Goal: Transaction & Acquisition: Obtain resource

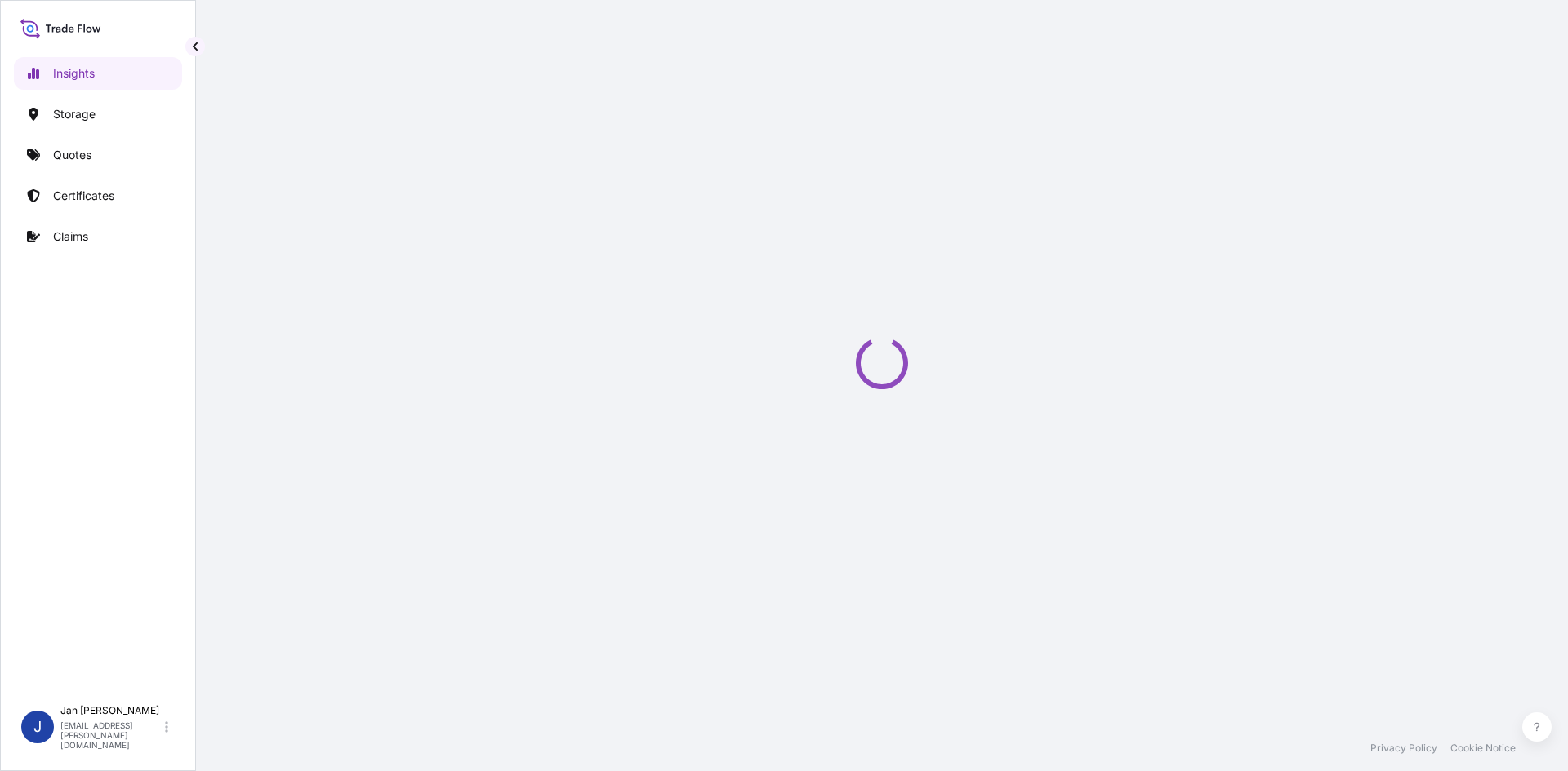
select select "2025"
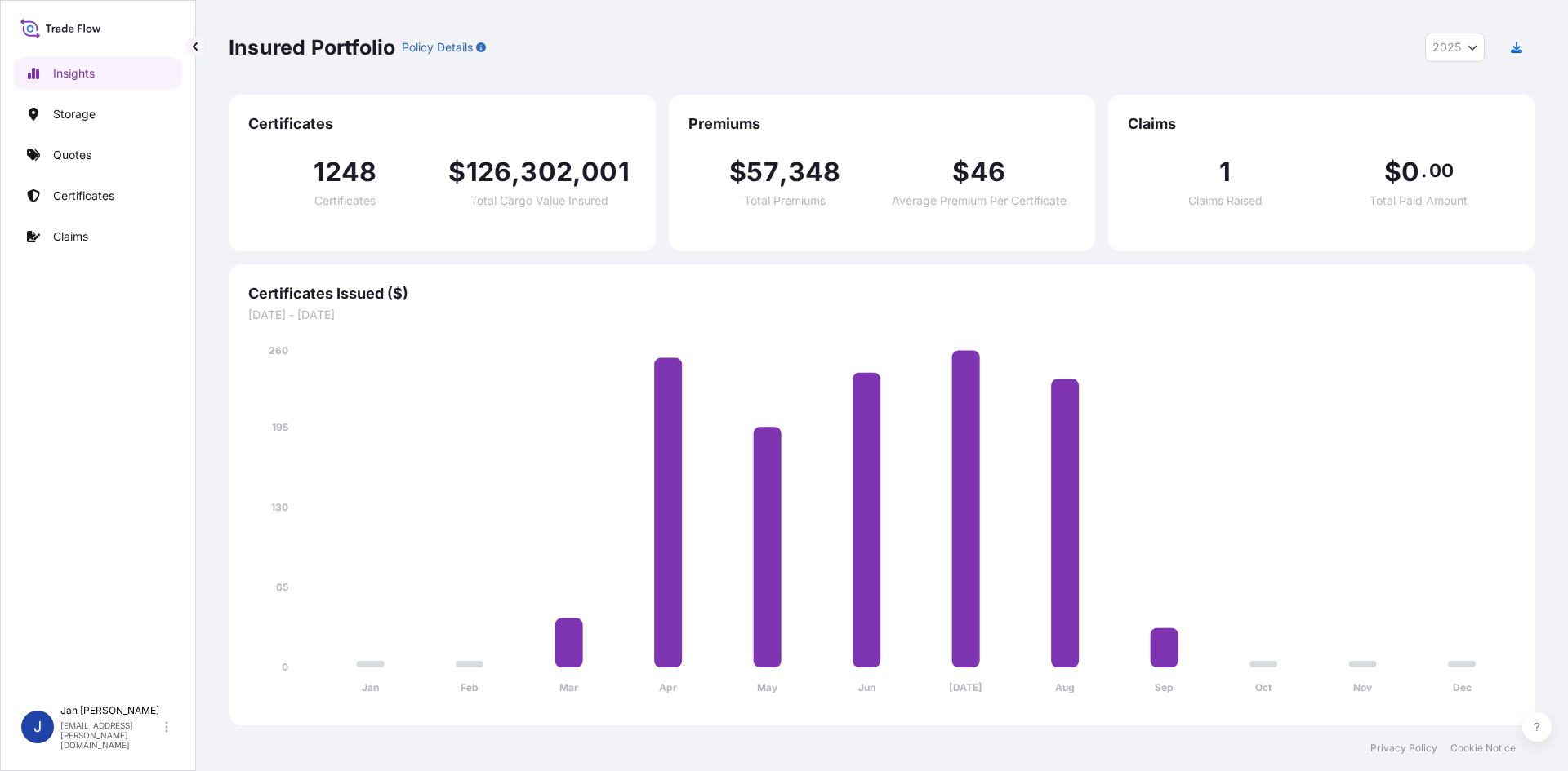
click at [144, 163] on link "Quotes" at bounding box center [98, 155] width 168 height 33
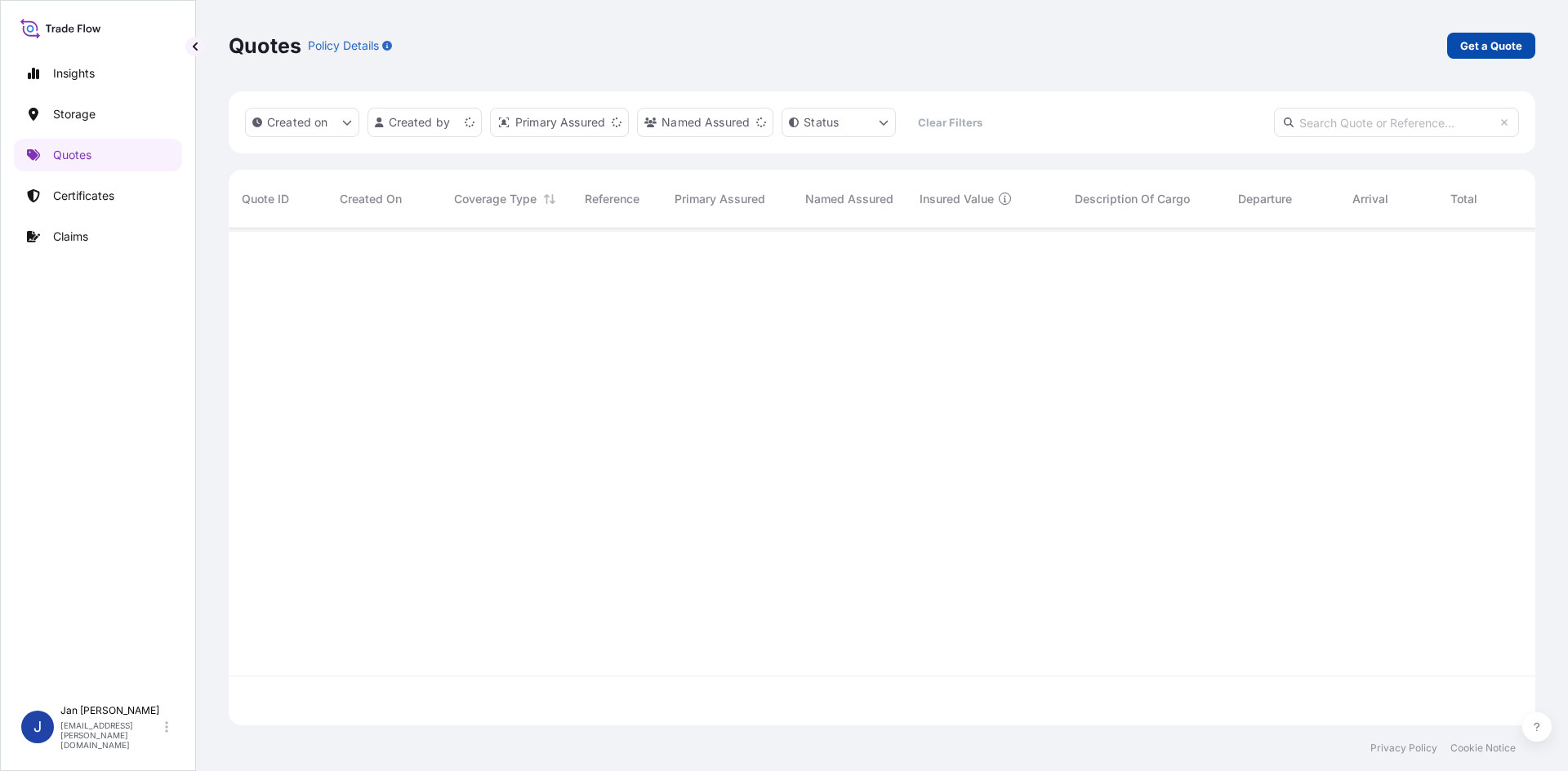
scroll to position [494, 1294]
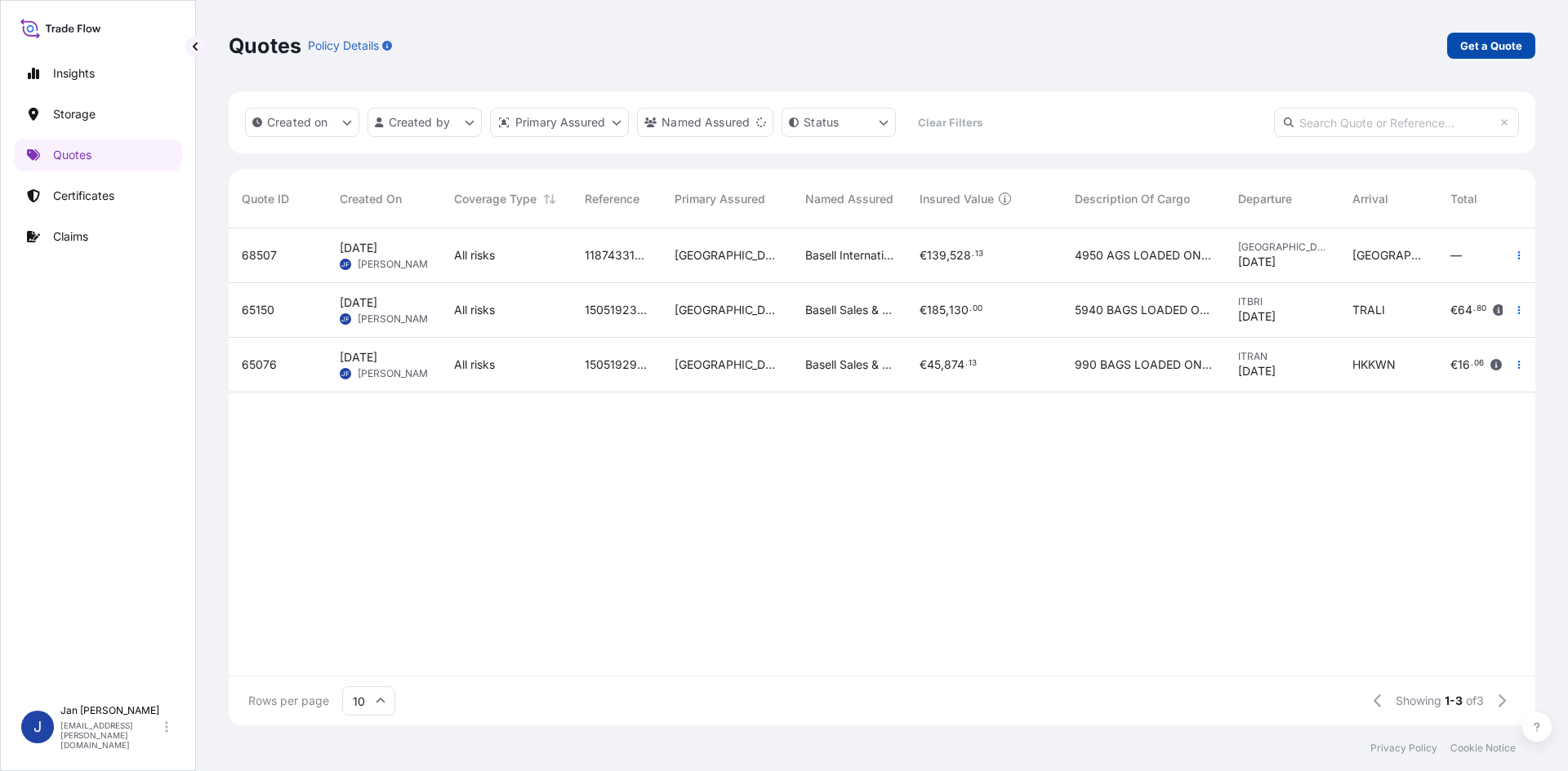
click at [1502, 38] on p "Get a Quote" at bounding box center [1492, 45] width 62 height 16
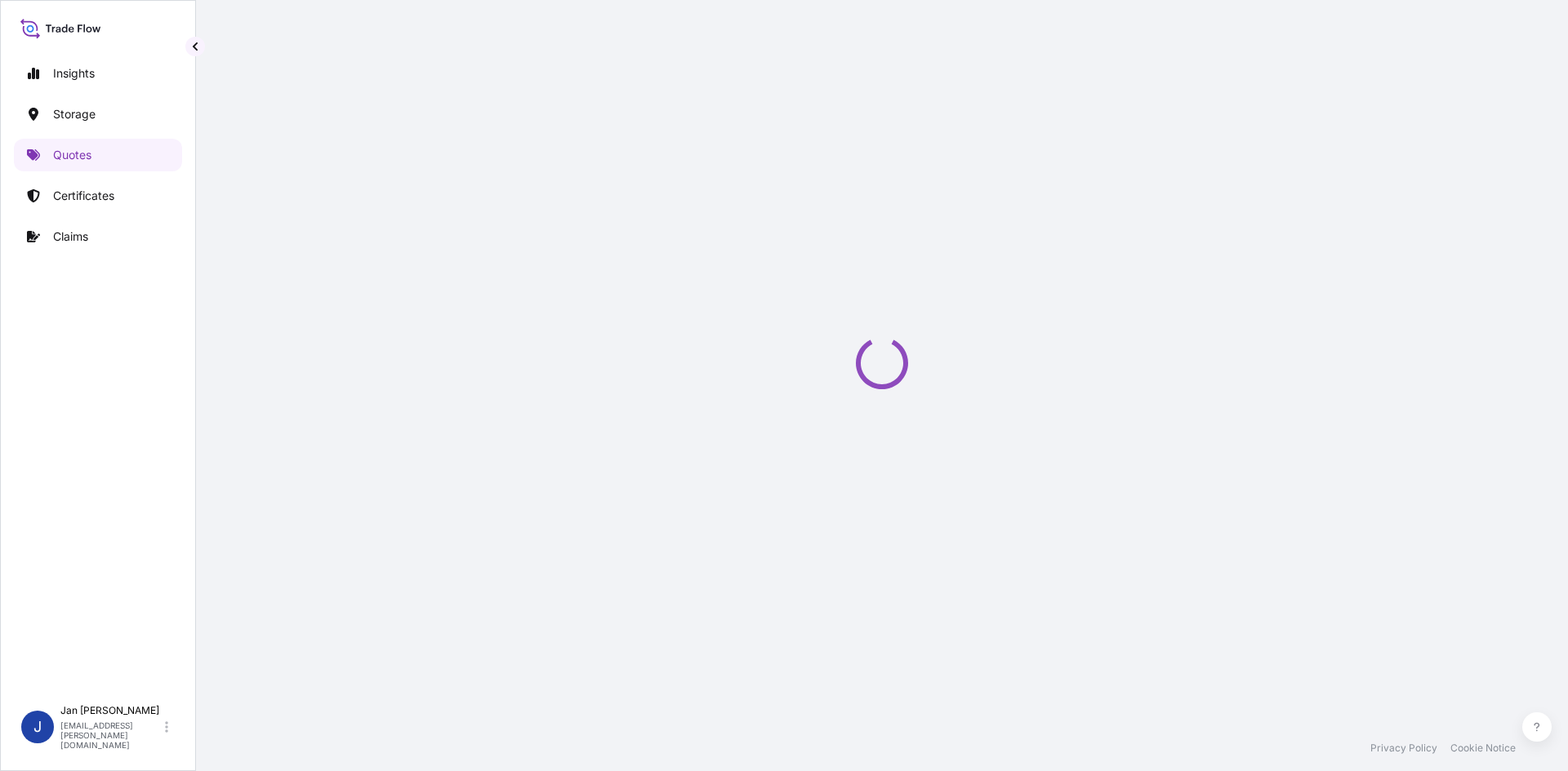
select select "Water"
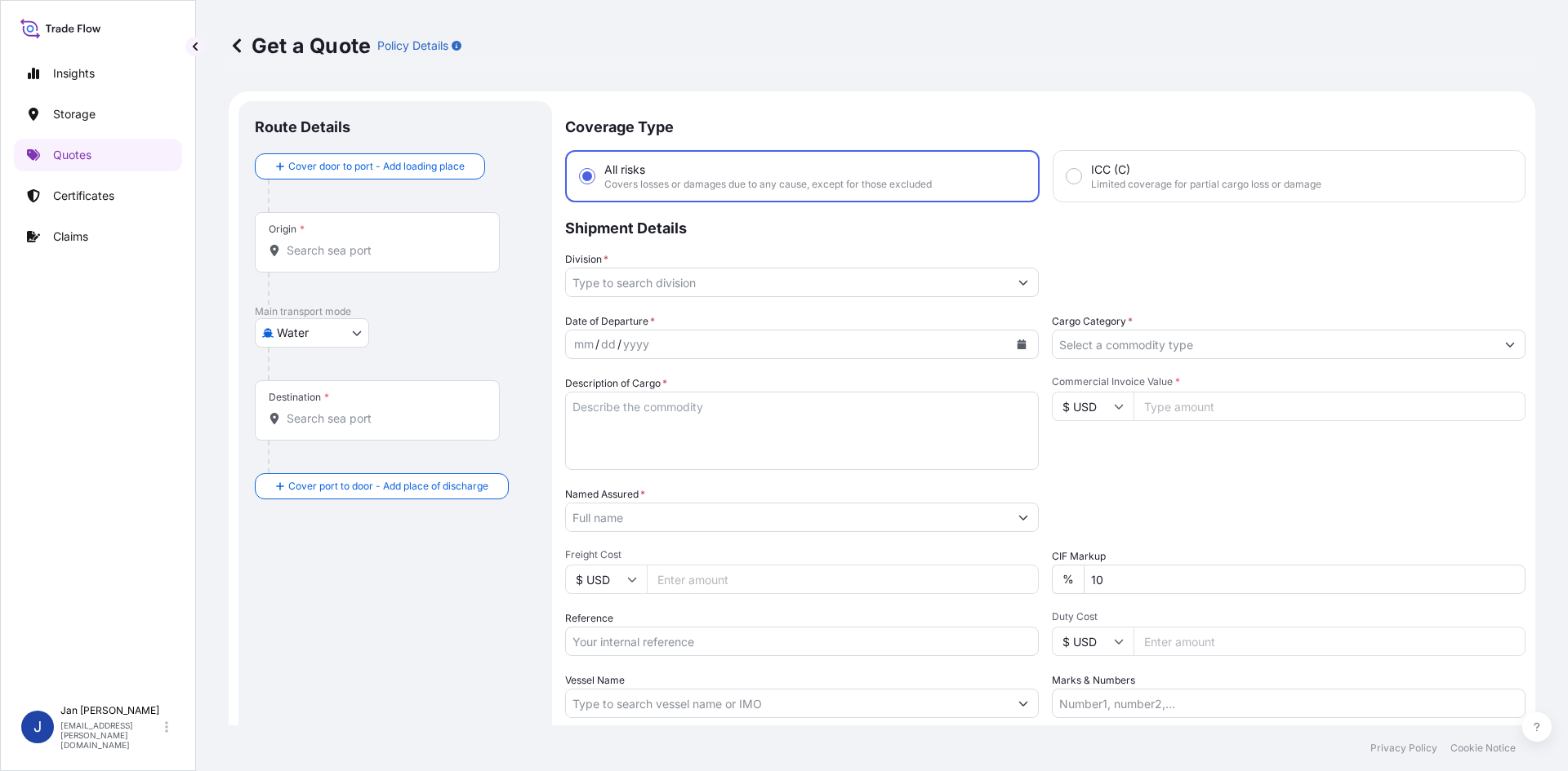
scroll to position [26, 0]
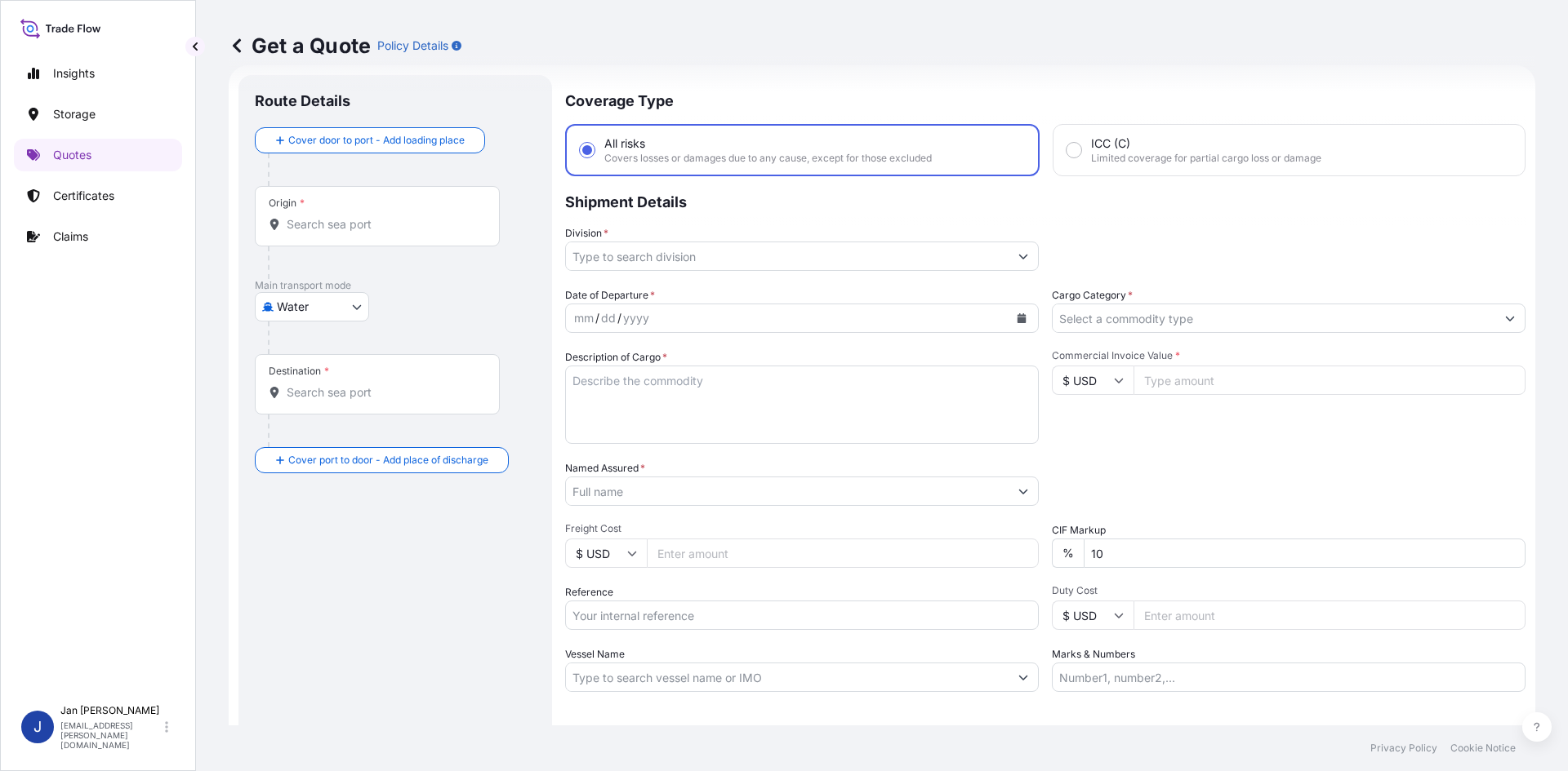
click at [1125, 672] on input "Marks & Numbers" at bounding box center [1288, 678] width 474 height 29
paste input "PLASMAR / [GEOGRAPHIC_DATA]"
type input "PLASMAR / [GEOGRAPHIC_DATA]"
click at [851, 377] on textarea "Description of Cargo *" at bounding box center [802, 405] width 474 height 79
paste textarea "BAGS LOADED ONTO 54 PALLETS LOADED INTO 3 40' HIGH CUBE CONTAINER LUPOLEN 2426H"
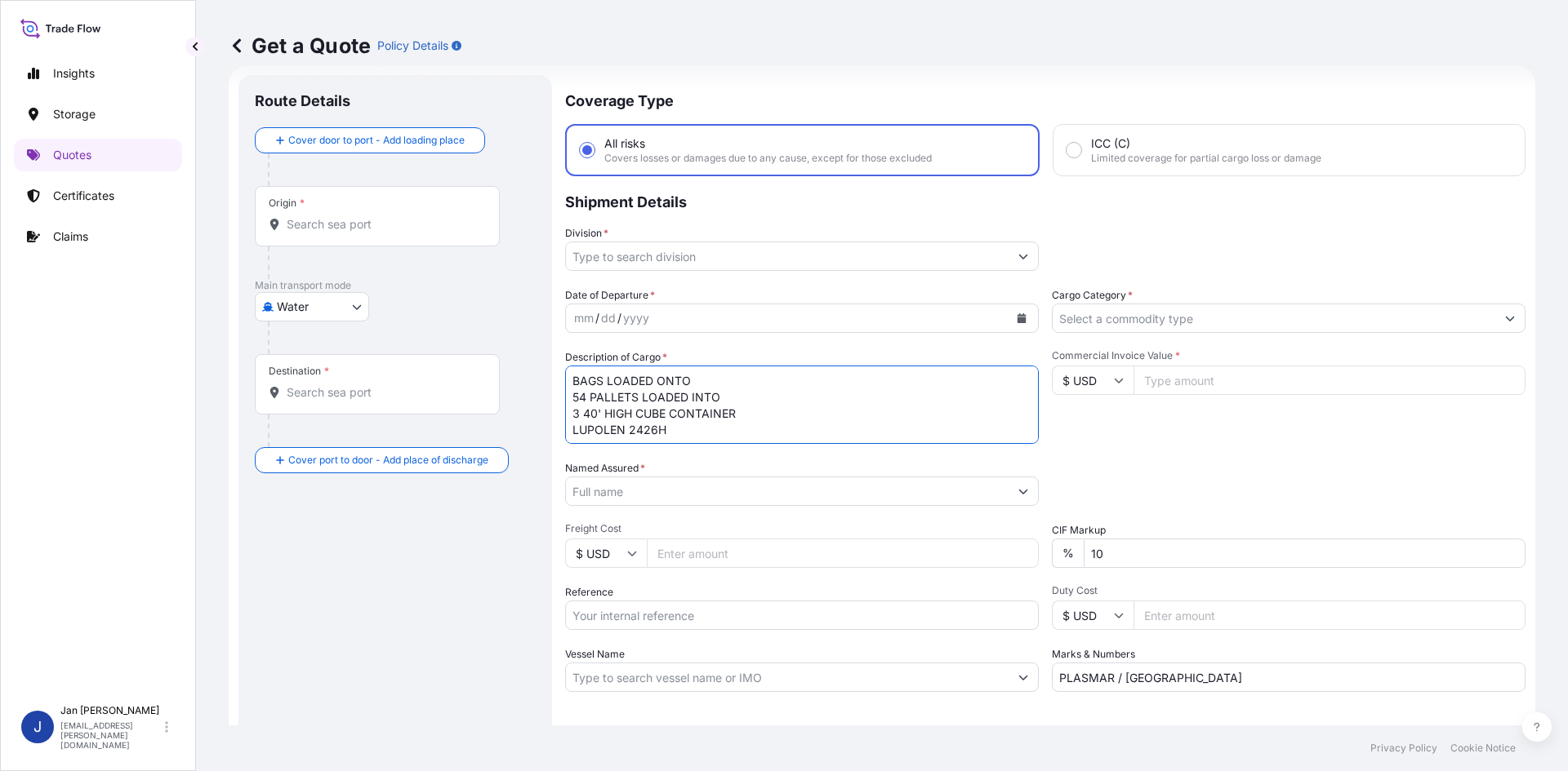
click at [573, 385] on textarea "BAGS LOADED ONTO 54 PALLETS LOADED INTO 3 40' HIGH CUBE CONTAINER LUPOLEN 2426H" at bounding box center [802, 405] width 474 height 79
type textarea "2970 BAGS LOADED ONTO 54 PALLETS LOADED INTO 3 40' HIGH CUBE CONTAINER LUPOLEN …"
click at [1017, 319] on icon "Calendar" at bounding box center [1022, 318] width 9 height 10
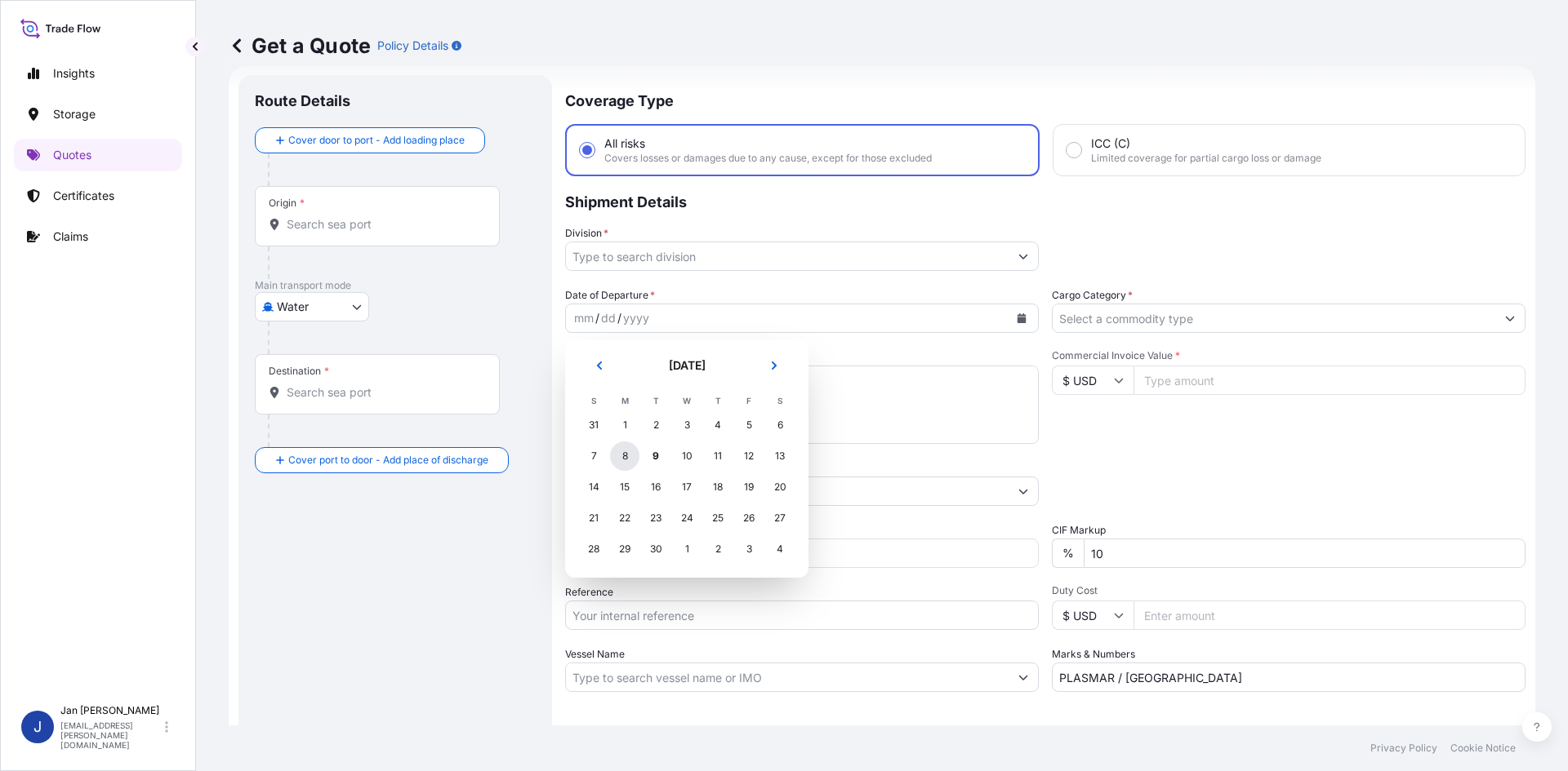
click at [626, 456] on div "8" at bounding box center [625, 456] width 29 height 29
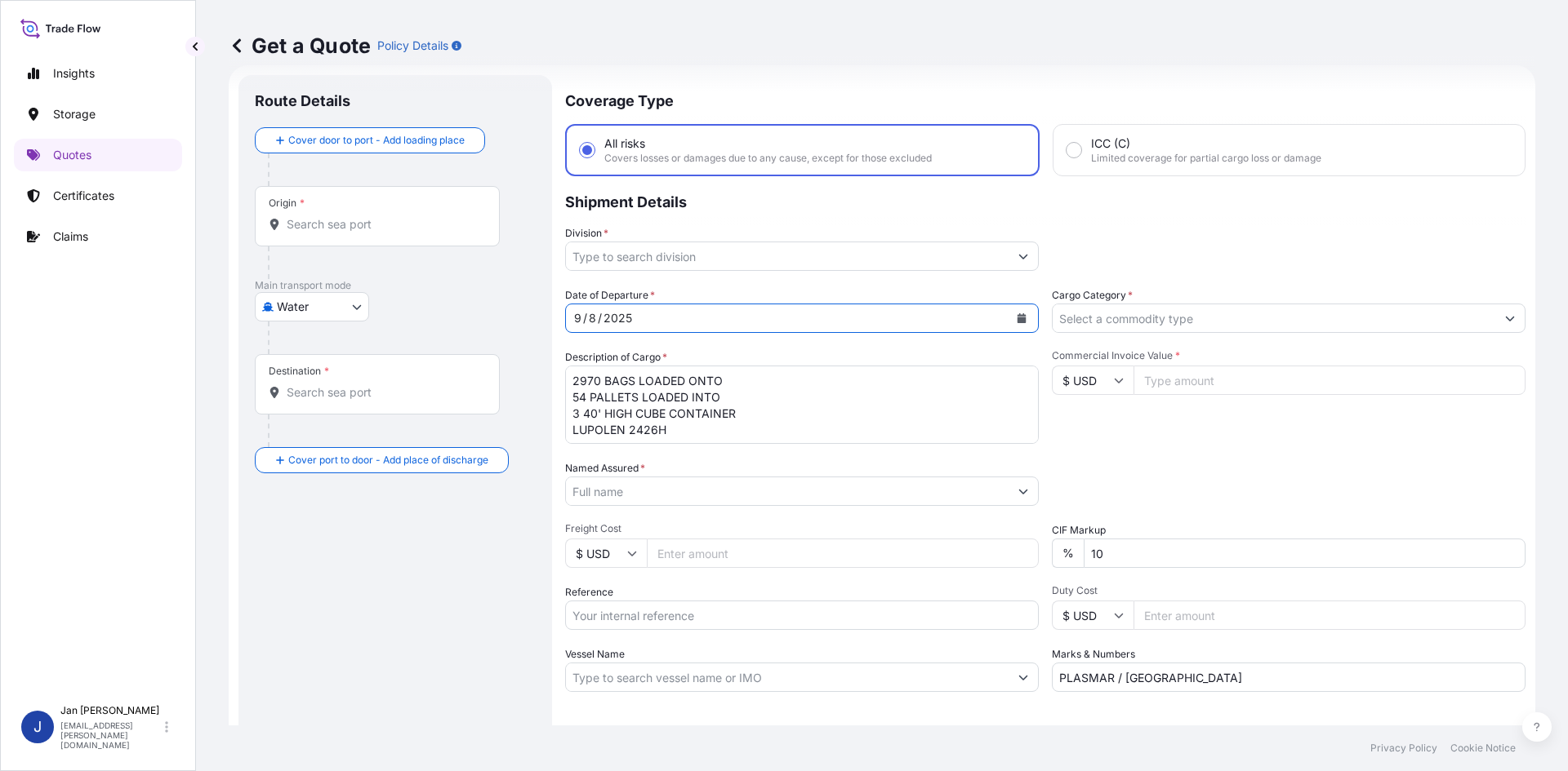
click at [781, 270] on div at bounding box center [802, 256] width 474 height 29
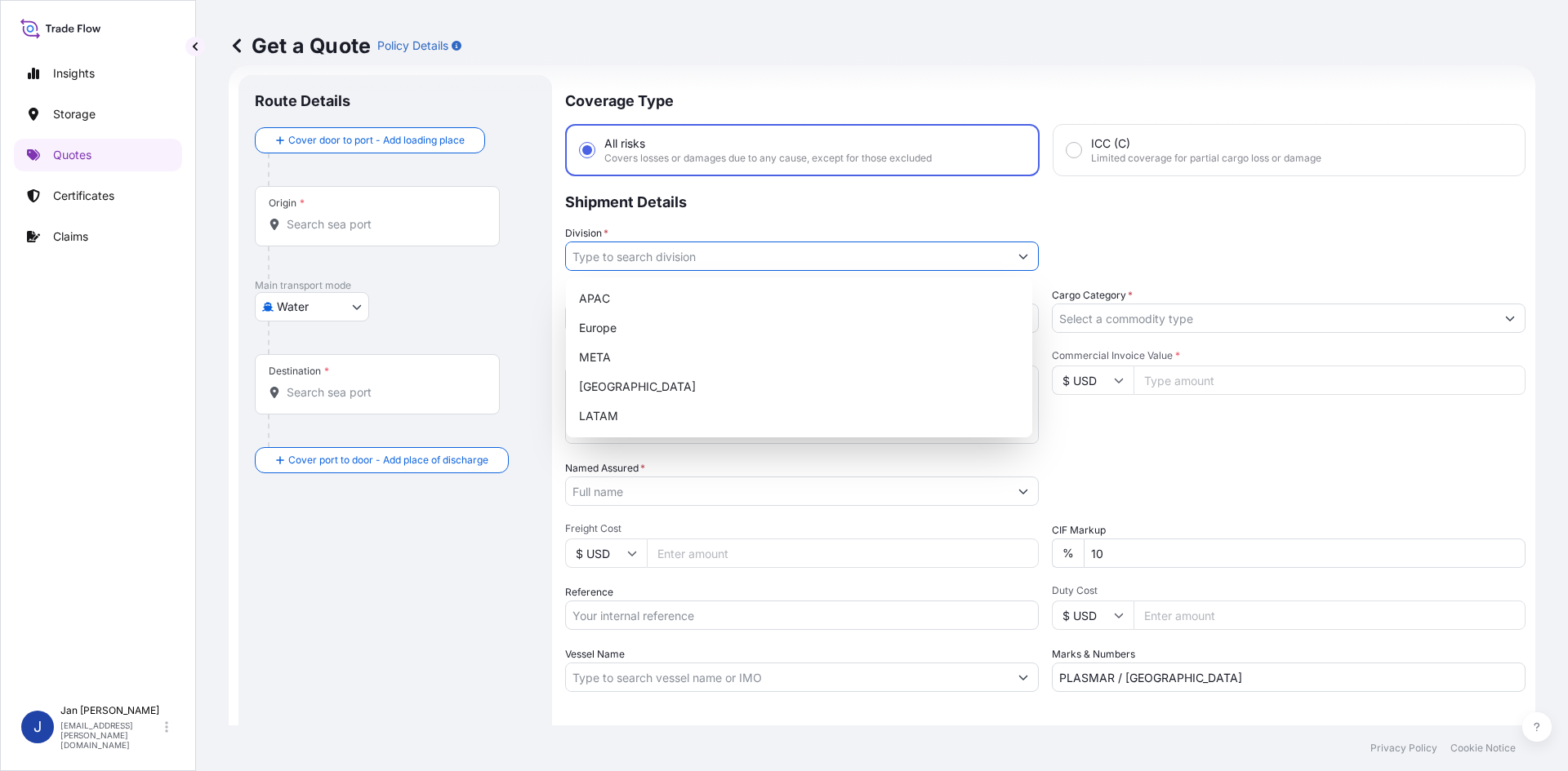
click at [786, 256] on input "Division *" at bounding box center [787, 256] width 442 height 29
click at [712, 337] on div "Europe" at bounding box center [798, 328] width 453 height 29
type input "Europe"
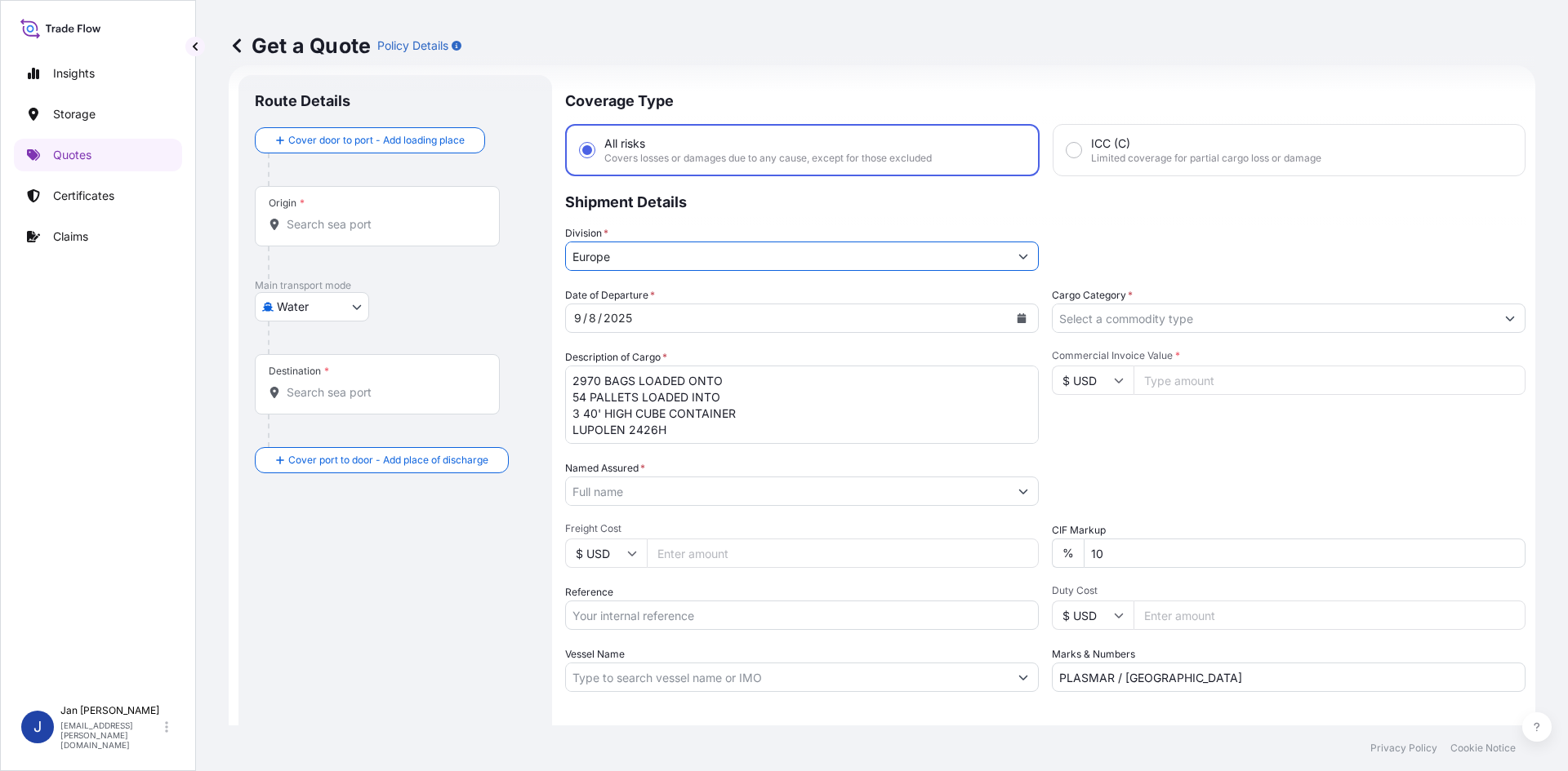
drag, startPoint x: 1139, startPoint y: 287, endPoint x: 1127, endPoint y: 311, distance: 26.8
click at [1138, 288] on div "Cargo Category *" at bounding box center [1288, 310] width 474 height 46
click at [1127, 312] on input "Cargo Category *" at bounding box center [1274, 318] width 442 height 29
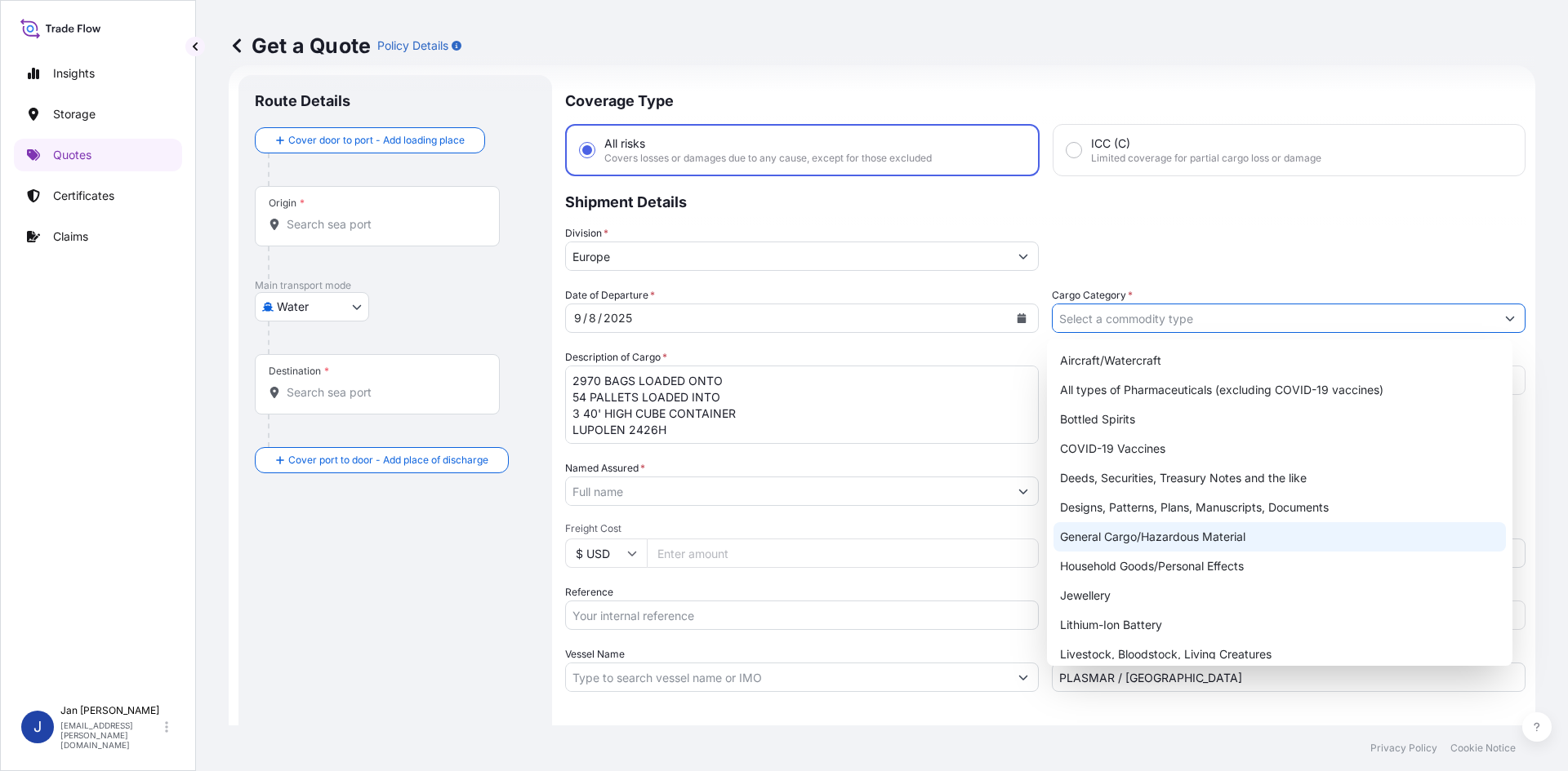
click at [1156, 536] on div "General Cargo/Hazardous Material" at bounding box center [1280, 537] width 453 height 29
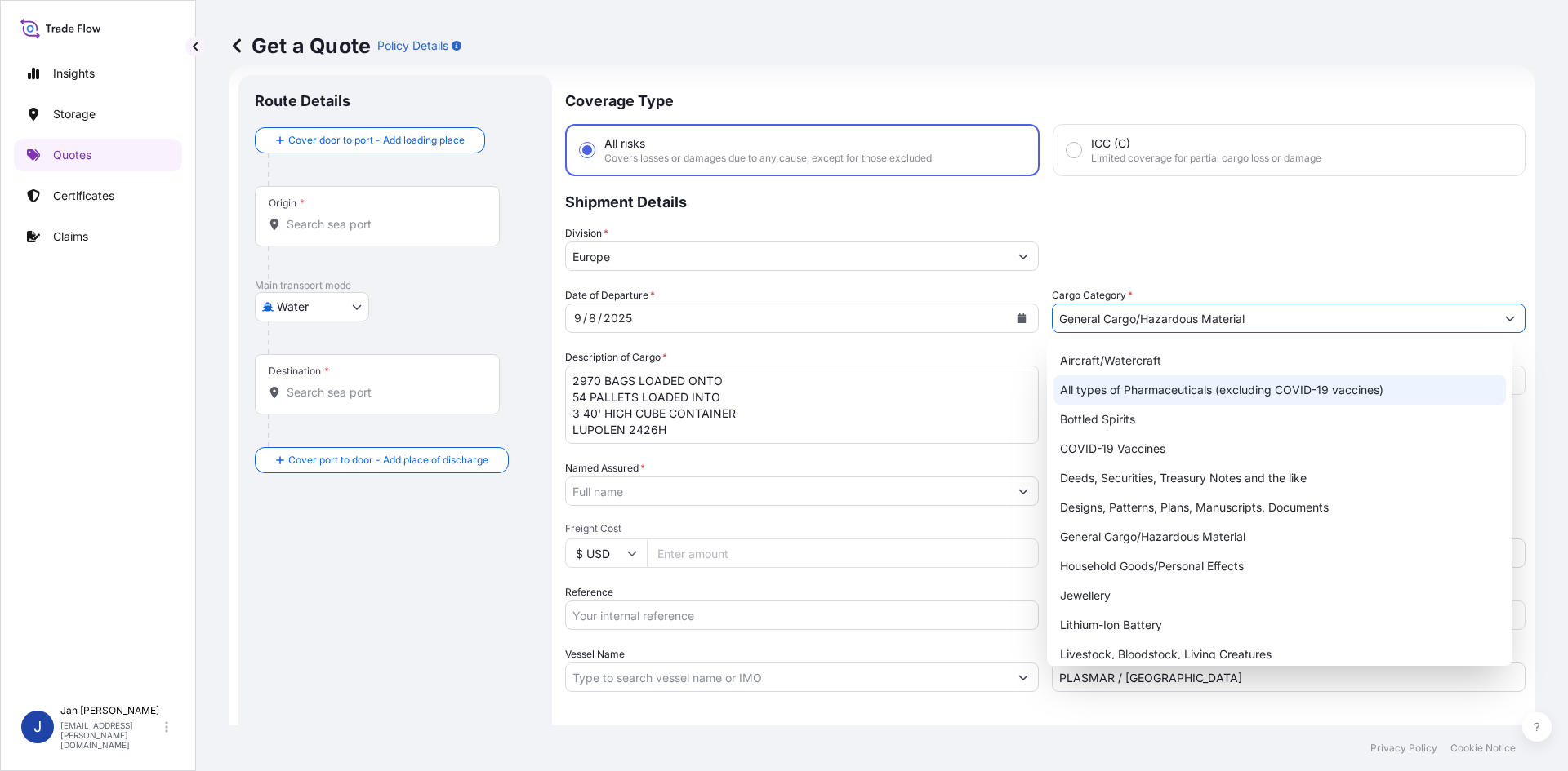
click at [1246, 377] on div "All types of Pharmaceuticals (excluding COVID-19 vaccines)" at bounding box center [1280, 390] width 453 height 29
paste input "71,371.46"
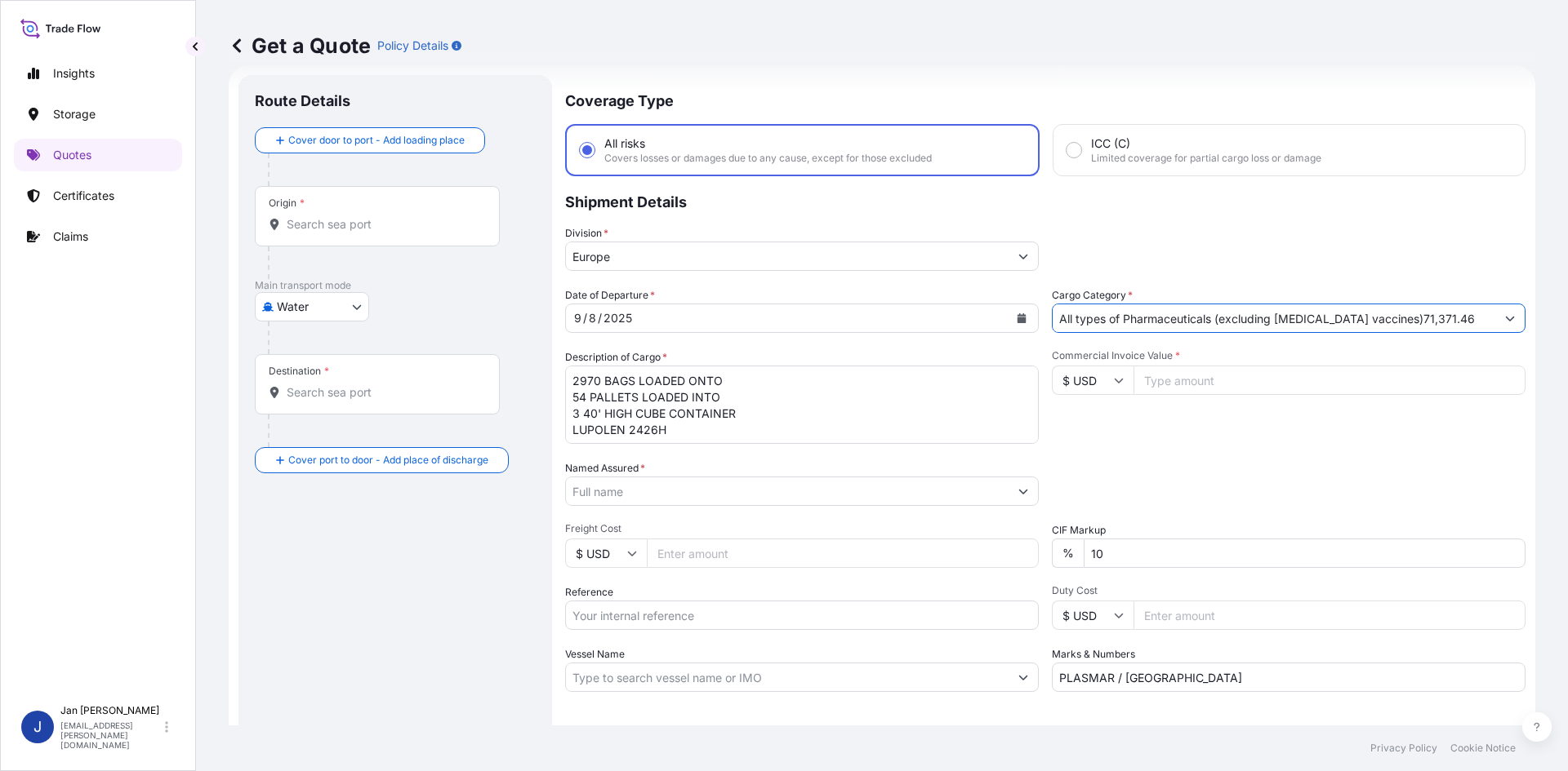
click at [1495, 312] on button "Show suggestions" at bounding box center [1510, 318] width 29 height 29
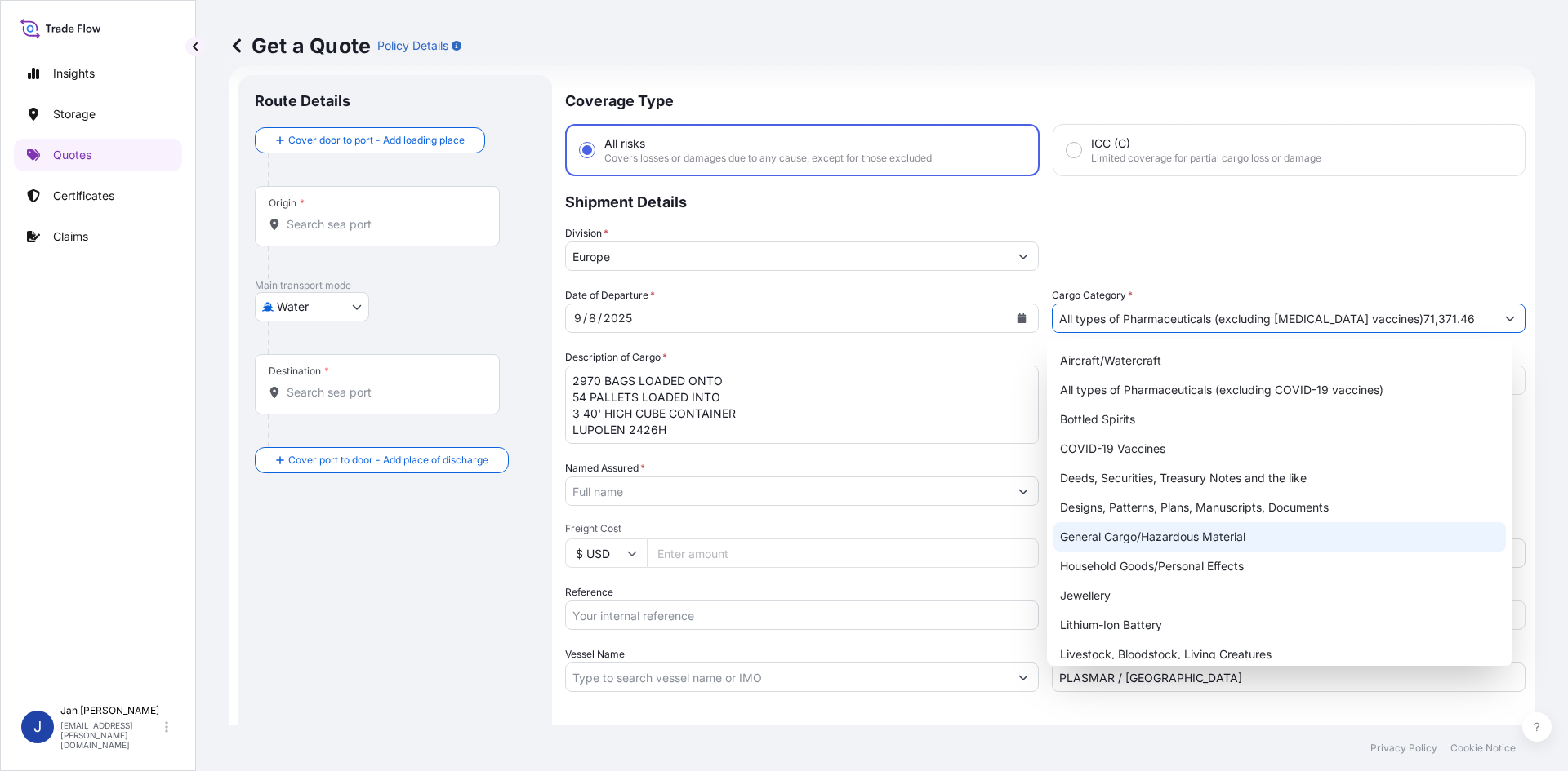
click at [1164, 530] on div "General Cargo/Hazardous Material" at bounding box center [1280, 537] width 453 height 29
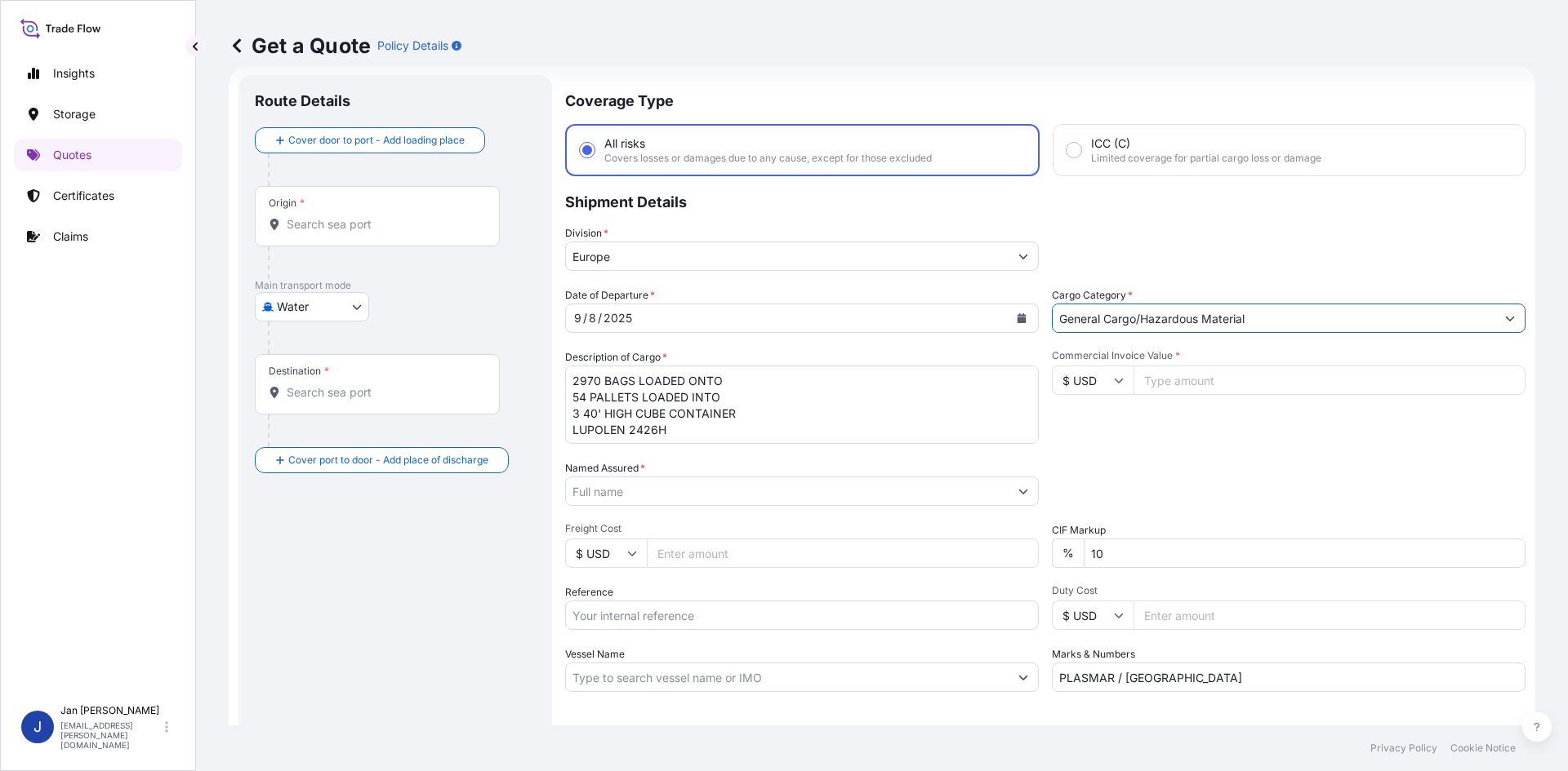
type input "General Cargo/Hazardous Material"
click at [1181, 382] on input "Commercial Invoice Value *" at bounding box center [1329, 381] width 392 height 29
paste input "71371.46"
type input "71371.46"
click at [1098, 380] on input "$ USD" at bounding box center [1093, 381] width 81 height 29
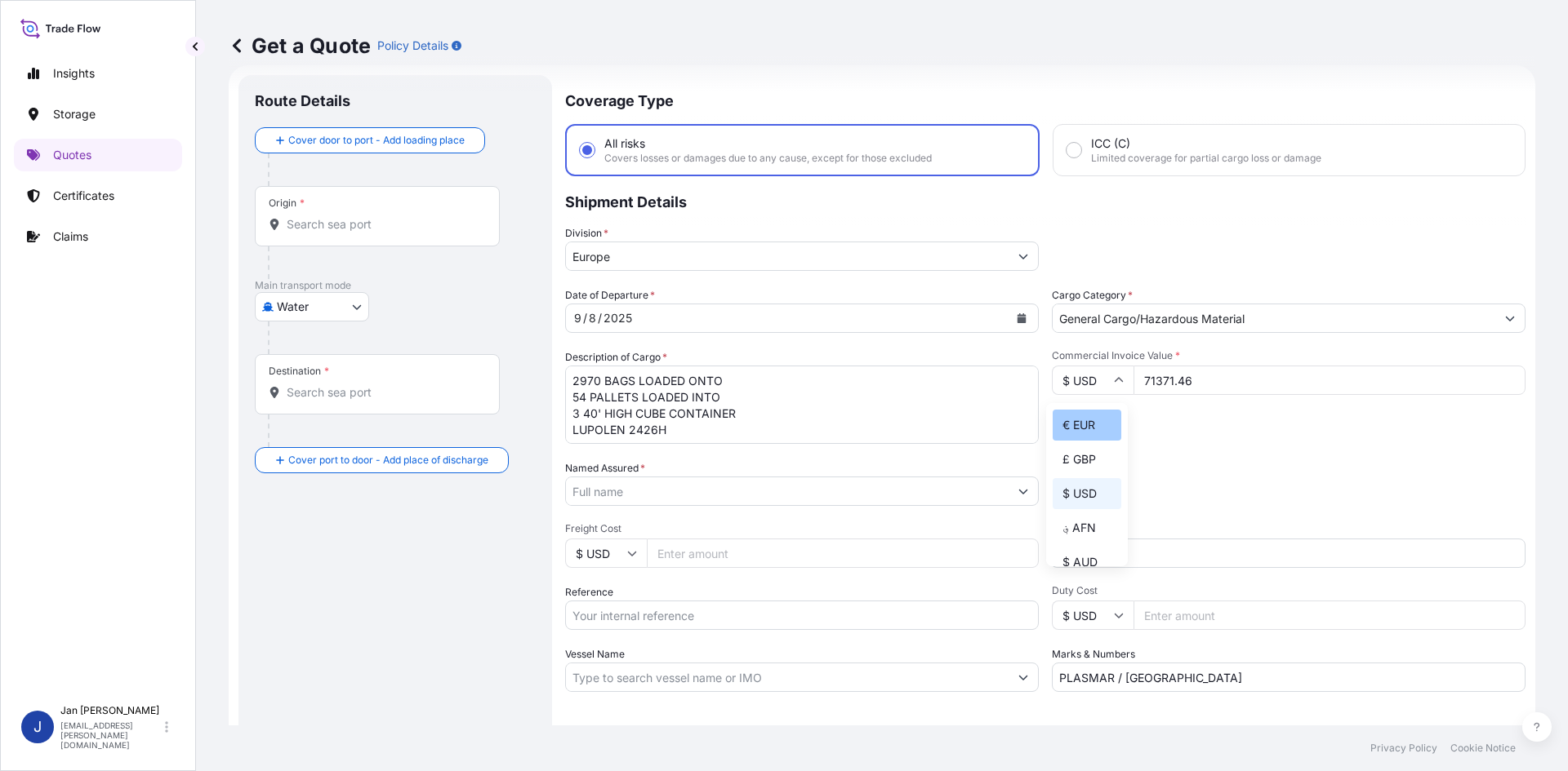
click at [1098, 420] on div "€ EUR" at bounding box center [1087, 426] width 68 height 31
type input "€ EUR"
click at [1151, 436] on div "Commercial Invoice Value * € EUR 71371.46" at bounding box center [1288, 396] width 474 height 94
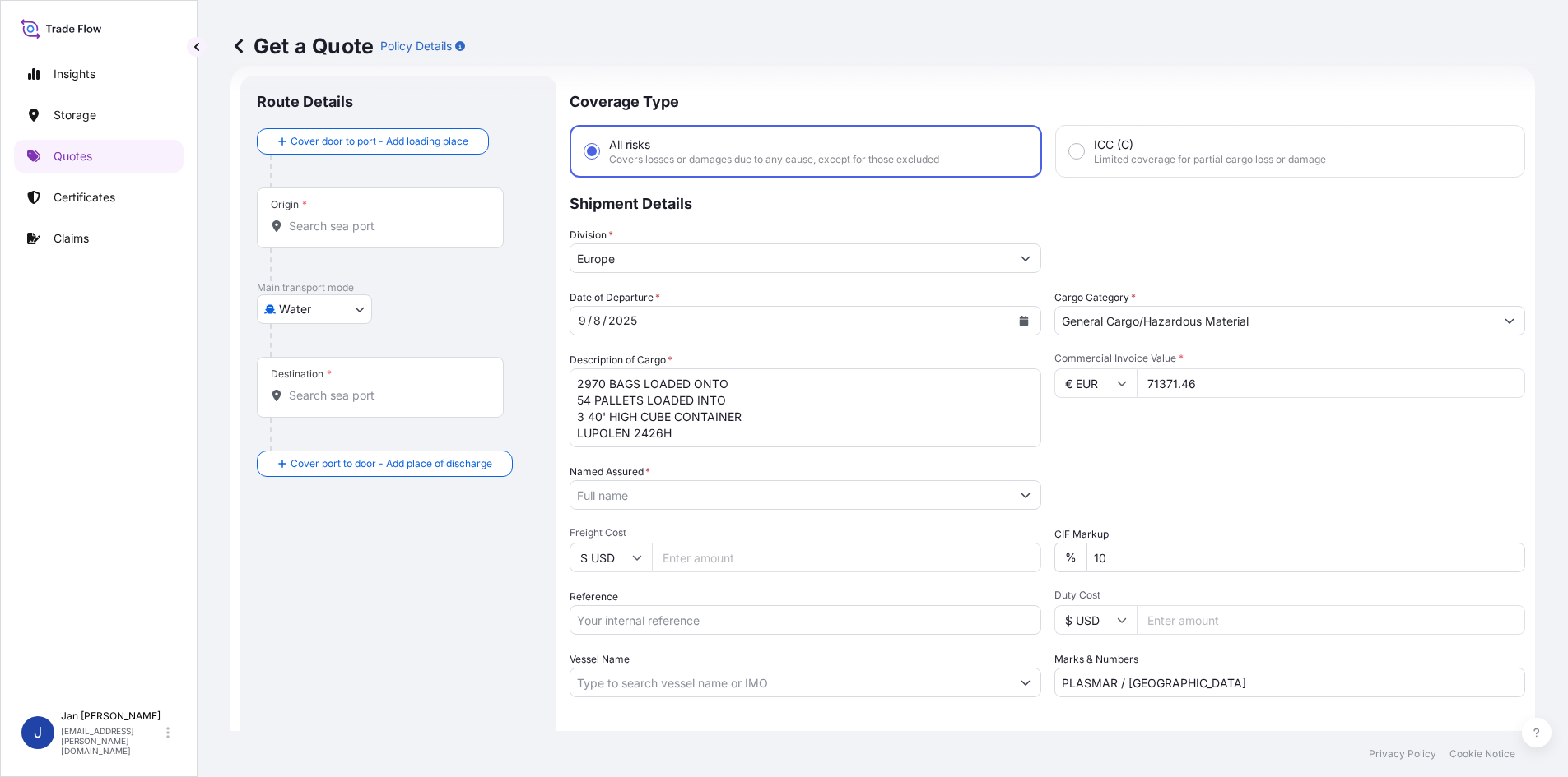
click at [811, 490] on input "Named Assured *" at bounding box center [791, 495] width 441 height 30
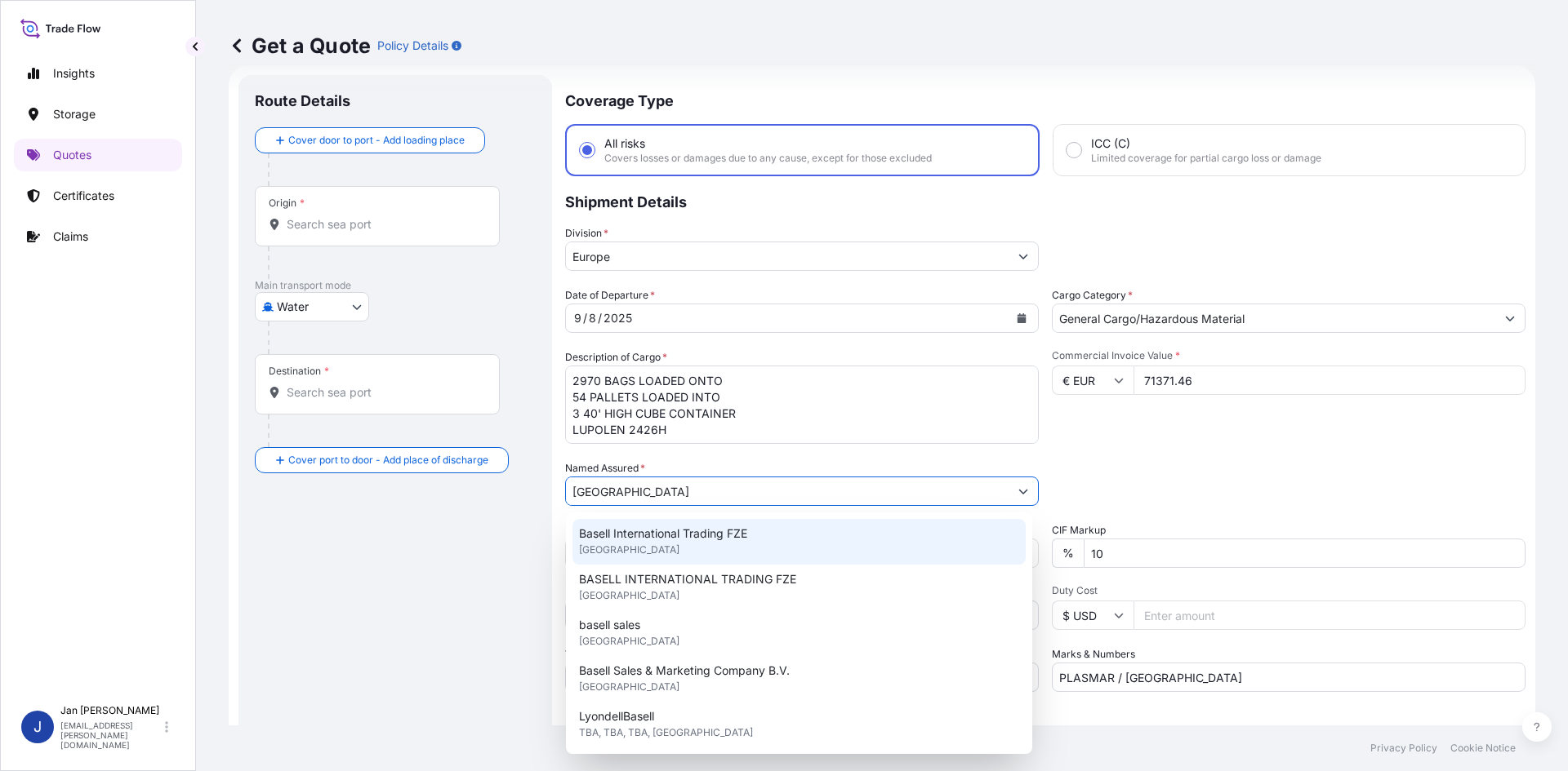
click at [738, 539] on span "Basell International Trading FZE" at bounding box center [663, 533] width 168 height 16
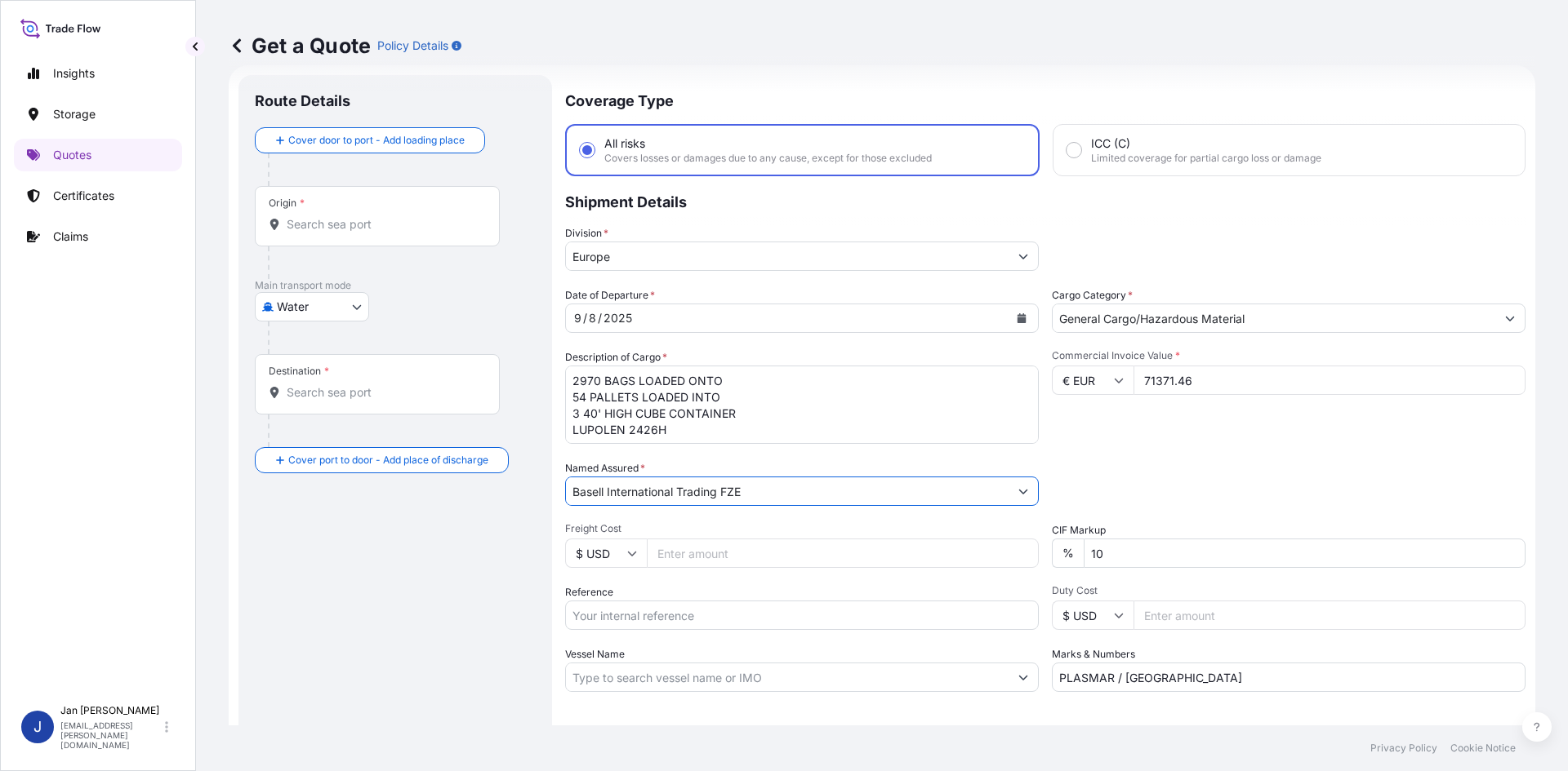
type input "Basell International Trading FZE"
click at [1132, 466] on div "Packing Category Type to search a container mode Please select a primary mode o…" at bounding box center [1288, 483] width 474 height 46
click at [705, 606] on input "Reference" at bounding box center [802, 615] width 474 height 29
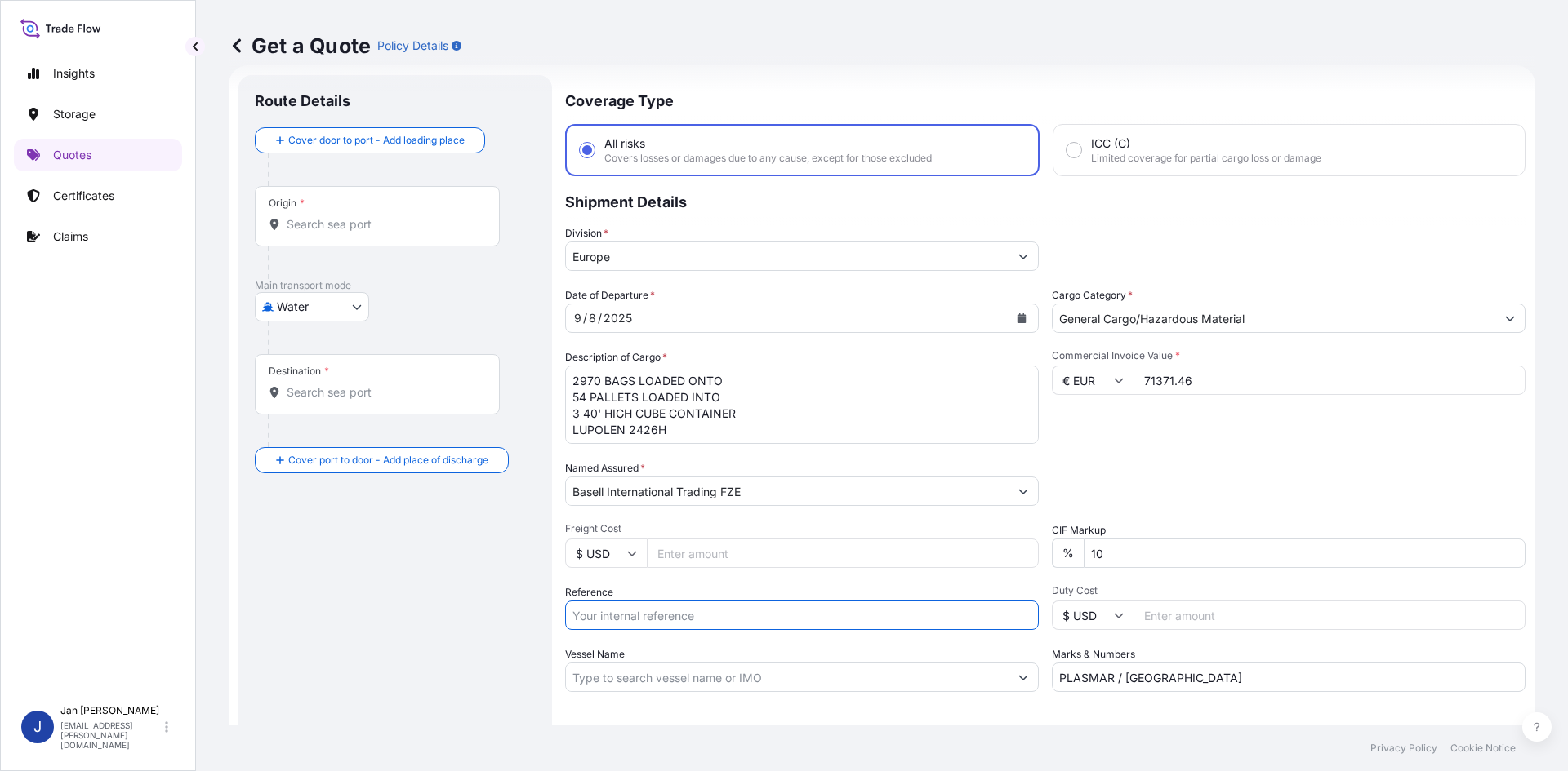
paste input "1187435837"
drag, startPoint x: 755, startPoint y: 598, endPoint x: 745, endPoint y: 620, distance: 24.2
click at [755, 598] on div "Reference 1187435837" at bounding box center [802, 607] width 474 height 46
click at [745, 620] on input "1187435837" at bounding box center [802, 615] width 474 height 29
paste input "5013231633"
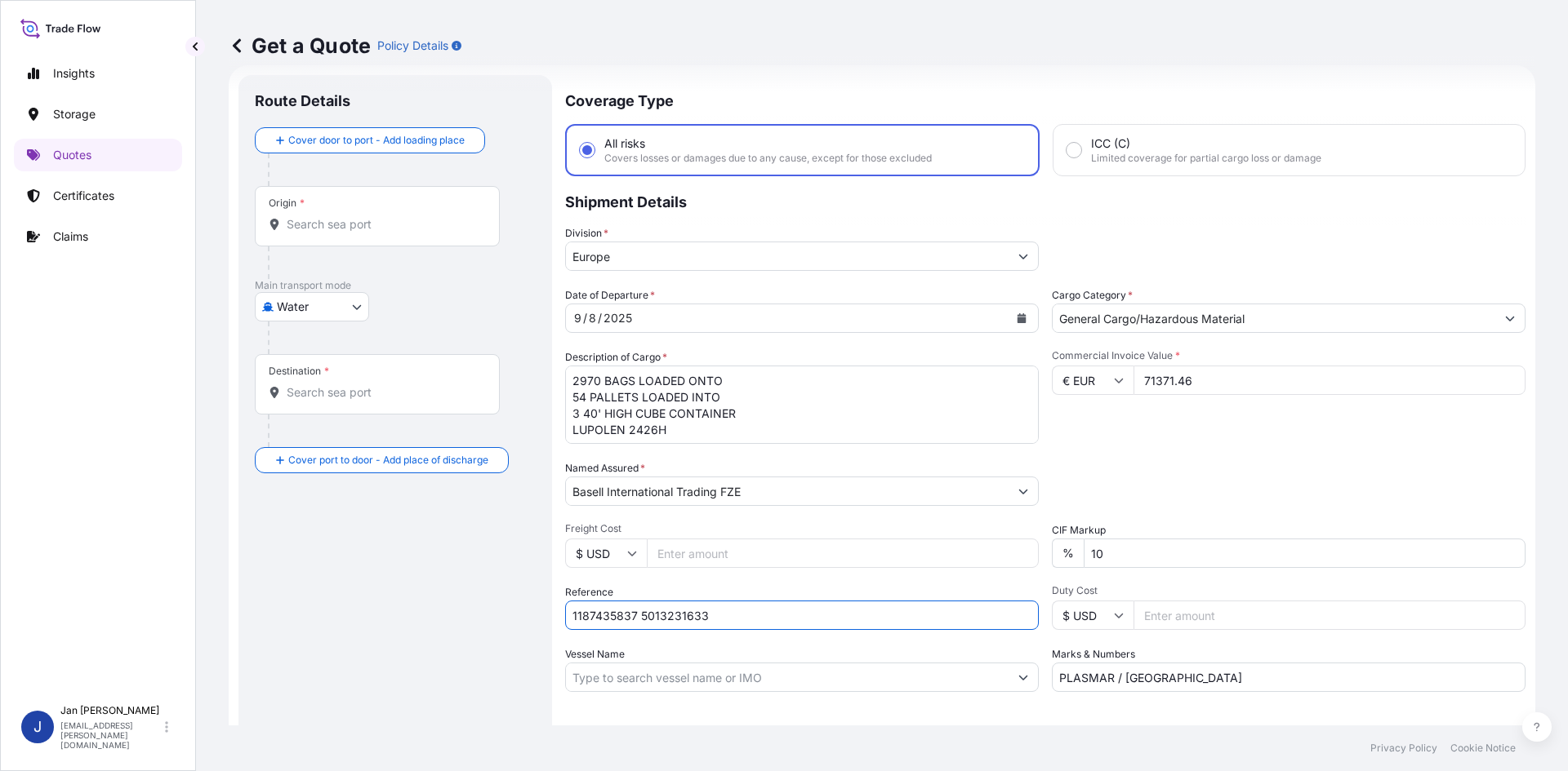
click at [900, 624] on input "1187435837 5013231633" at bounding box center [802, 615] width 474 height 29
paste input "5013237291"
type input "1187435837 5013231633 5013237291"
click at [373, 240] on div "Origin *" at bounding box center [377, 216] width 245 height 61
click at [373, 233] on input "Origin *" at bounding box center [383, 224] width 193 height 16
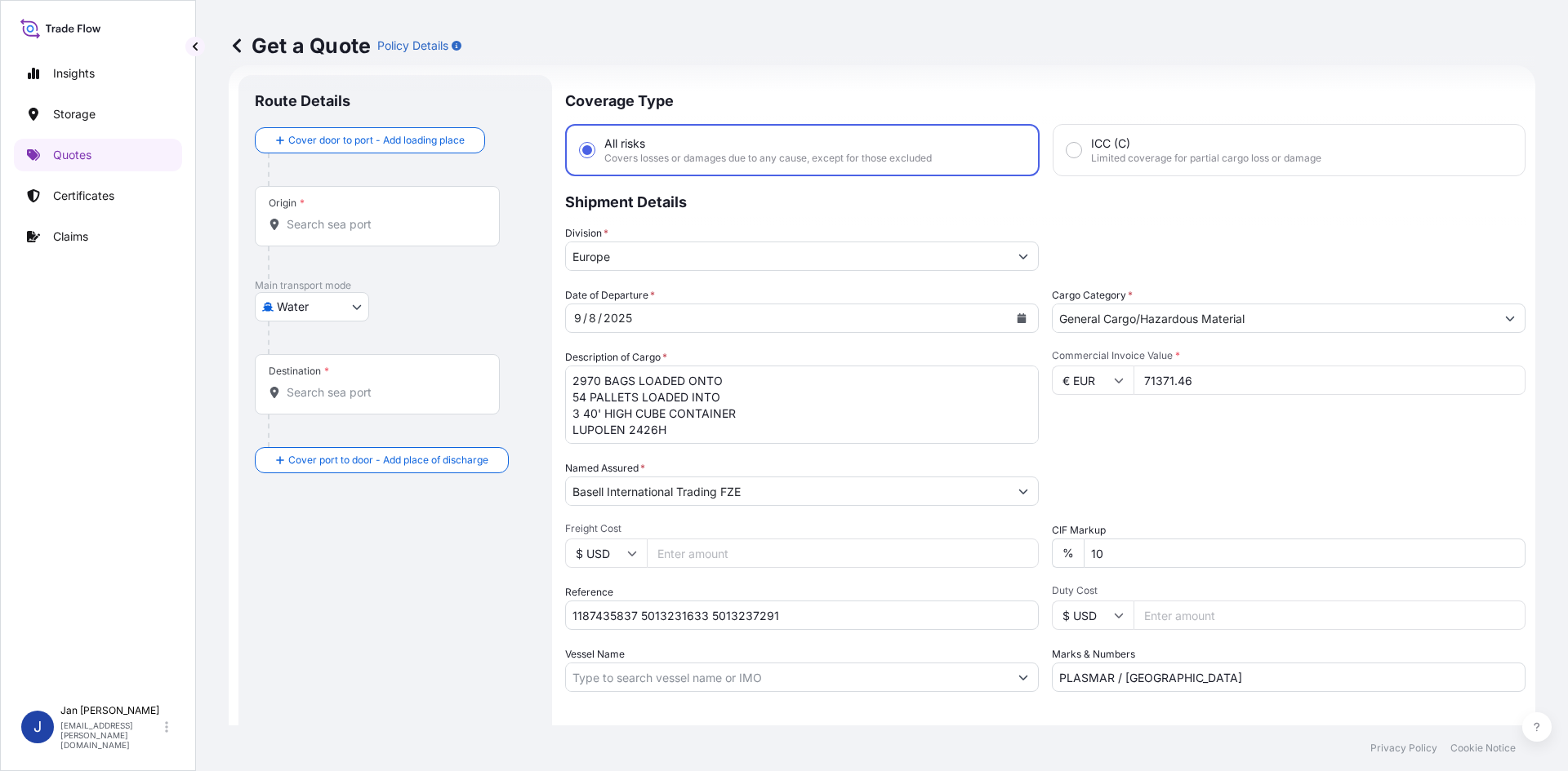
paste input "FOS SUR MER"
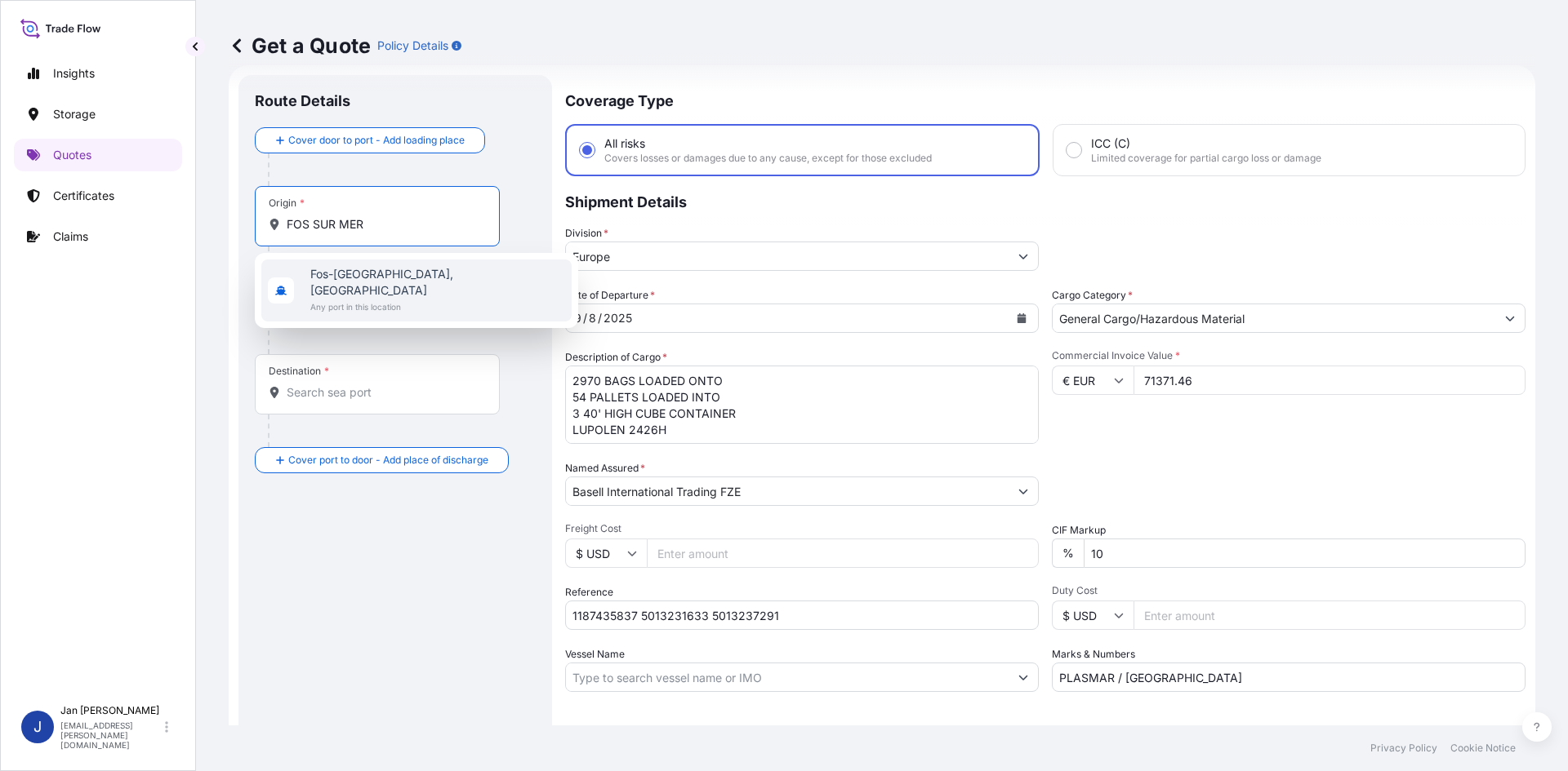
click at [374, 301] on div "[GEOGRAPHIC_DATA], [GEOGRAPHIC_DATA] Any port in this location" at bounding box center [416, 291] width 310 height 62
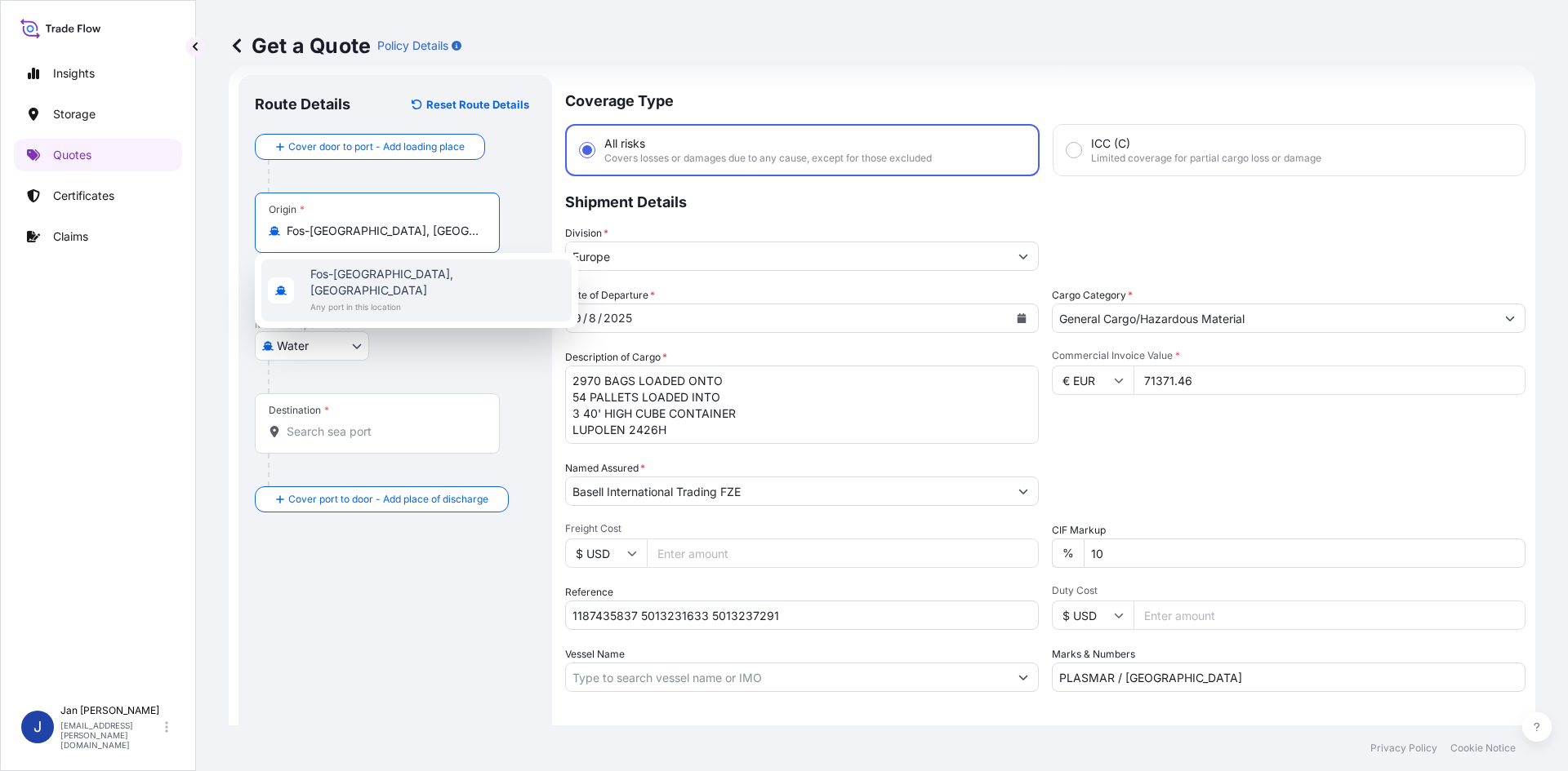
type input "Fos-[GEOGRAPHIC_DATA], [GEOGRAPHIC_DATA]"
click at [461, 314] on div at bounding box center [384, 302] width 232 height 33
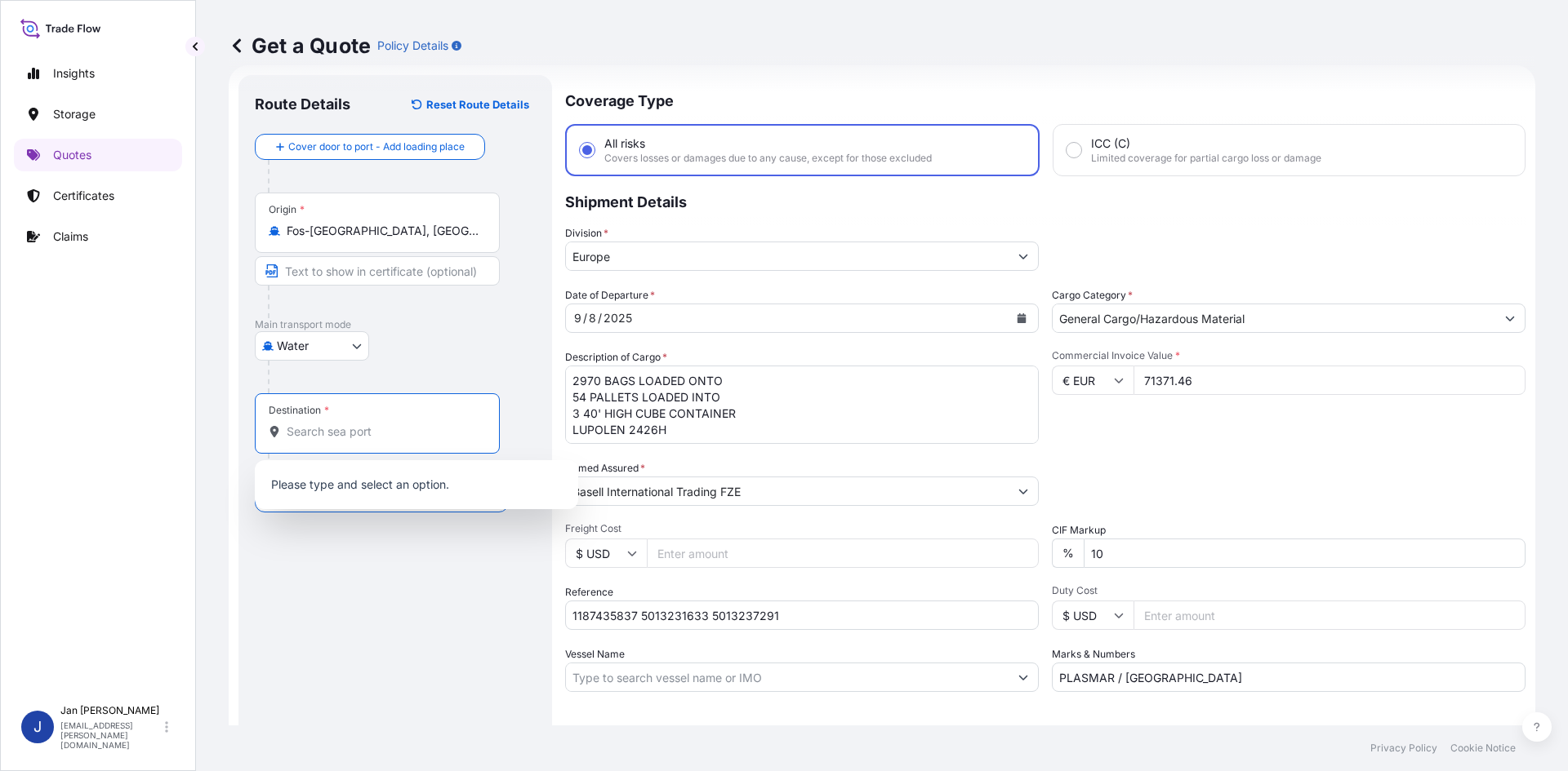
click at [332, 426] on input "Destination *" at bounding box center [383, 432] width 193 height 16
paste input "AMBARLI"
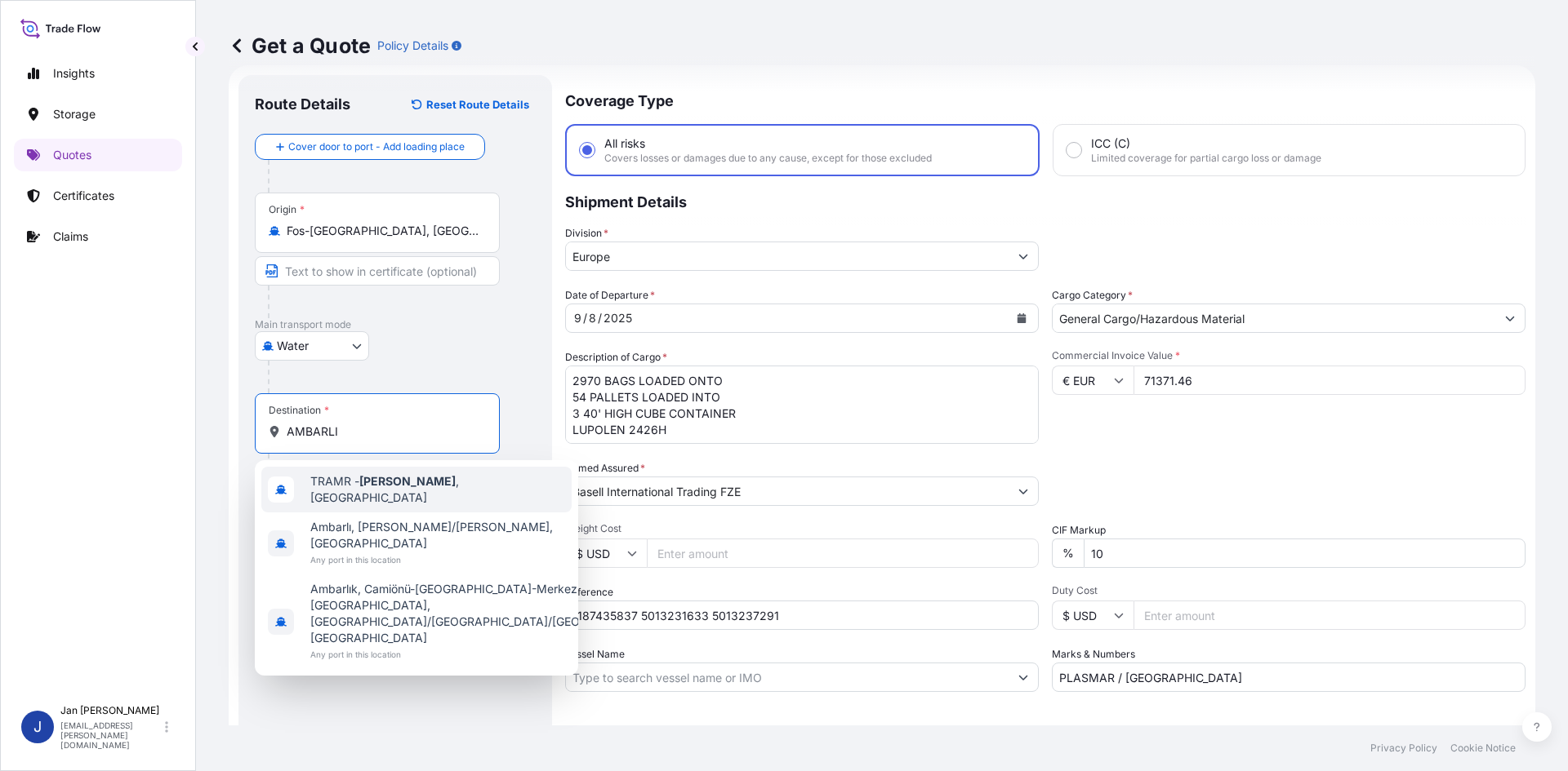
click at [379, 499] on div "TRAMR - [GEOGRAPHIC_DATA] , [GEOGRAPHIC_DATA]" at bounding box center [416, 490] width 310 height 46
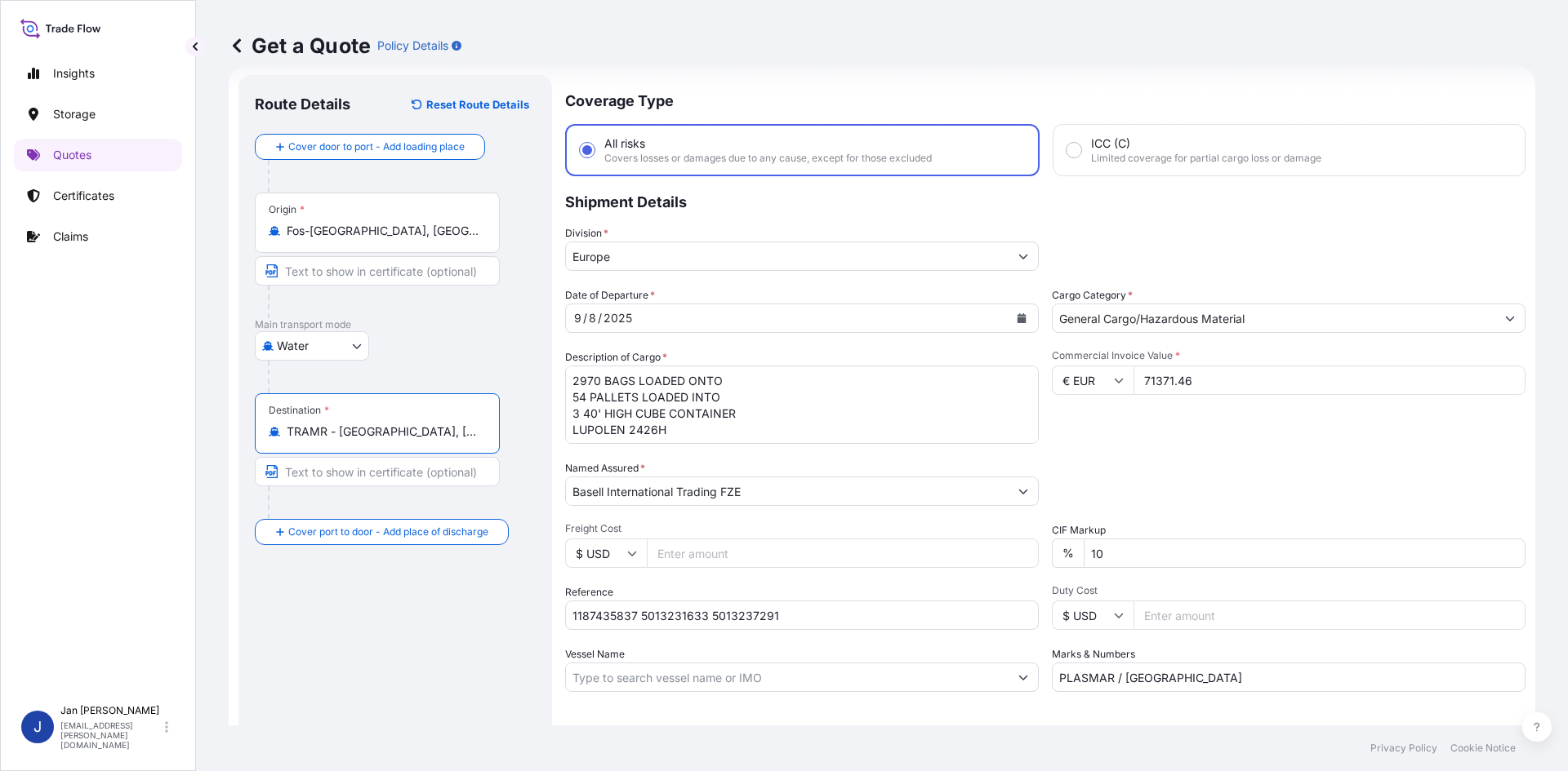
type input "TRAMR - [GEOGRAPHIC_DATA], [GEOGRAPHIC_DATA]"
click at [365, 692] on div "Route Details Reset Route Details Cover door to port - Add loading place Place …" at bounding box center [395, 445] width 281 height 706
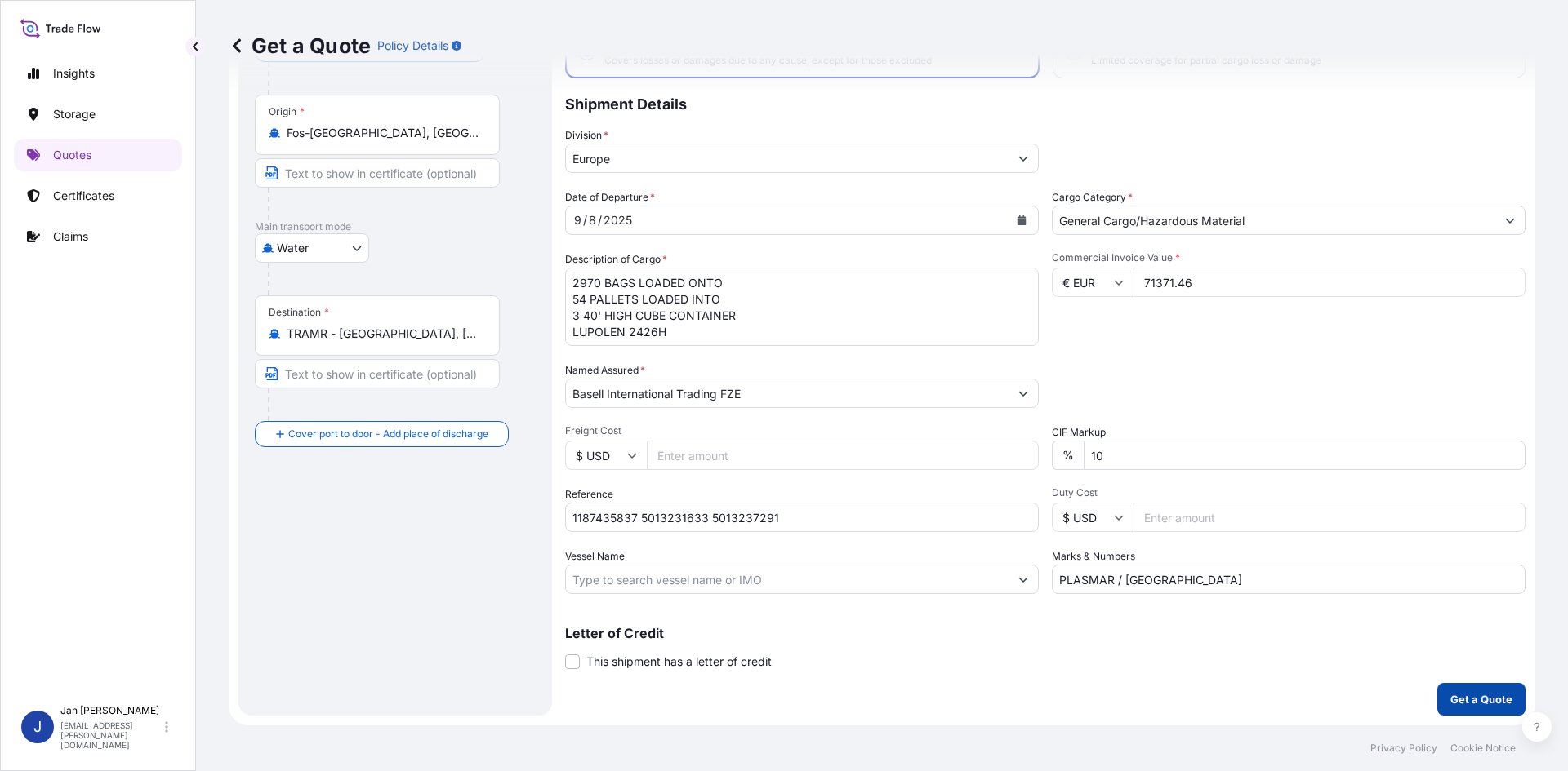
click at [1481, 711] on button "Get a Quote" at bounding box center [1481, 699] width 88 height 33
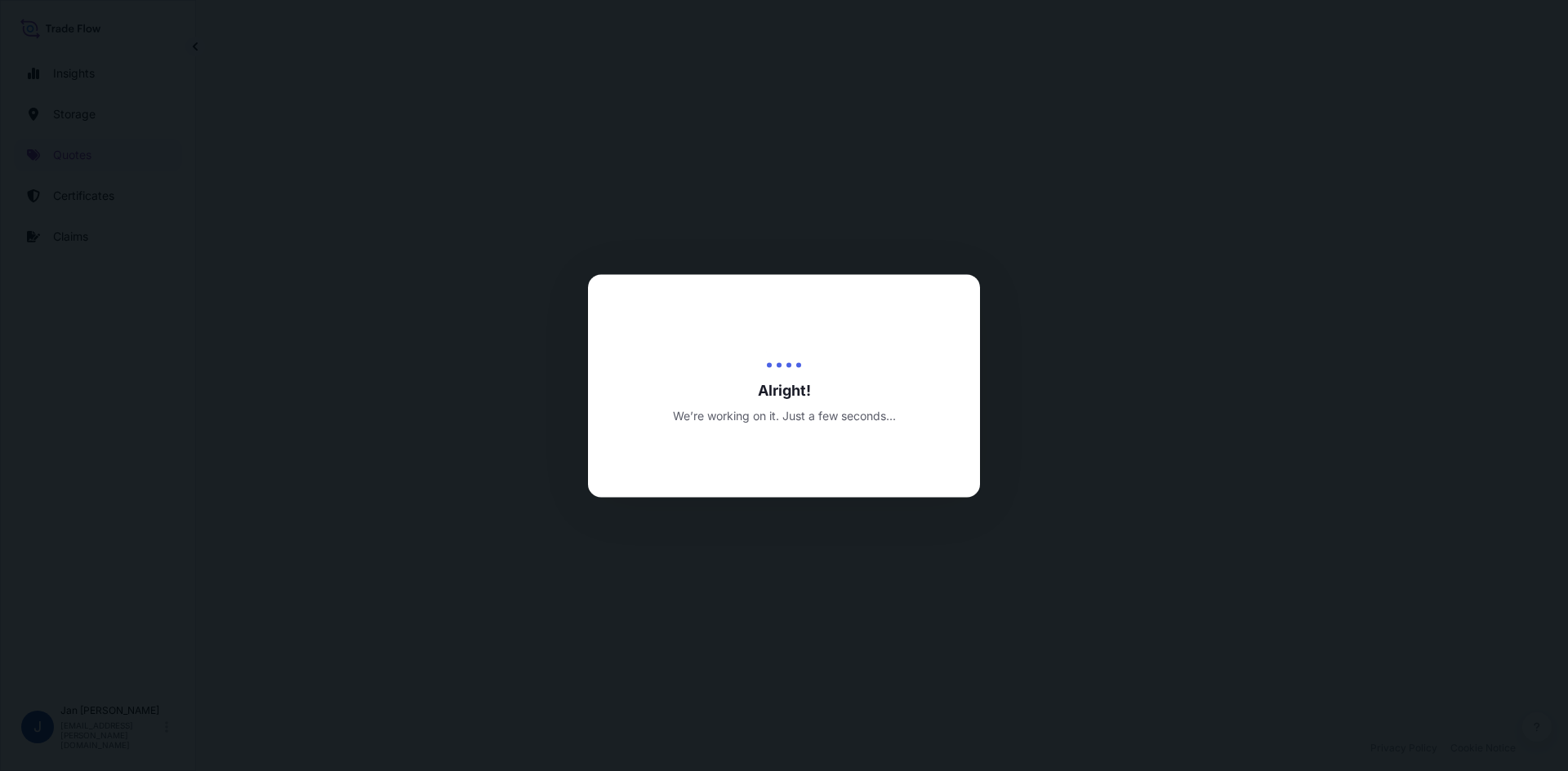
select select "Water"
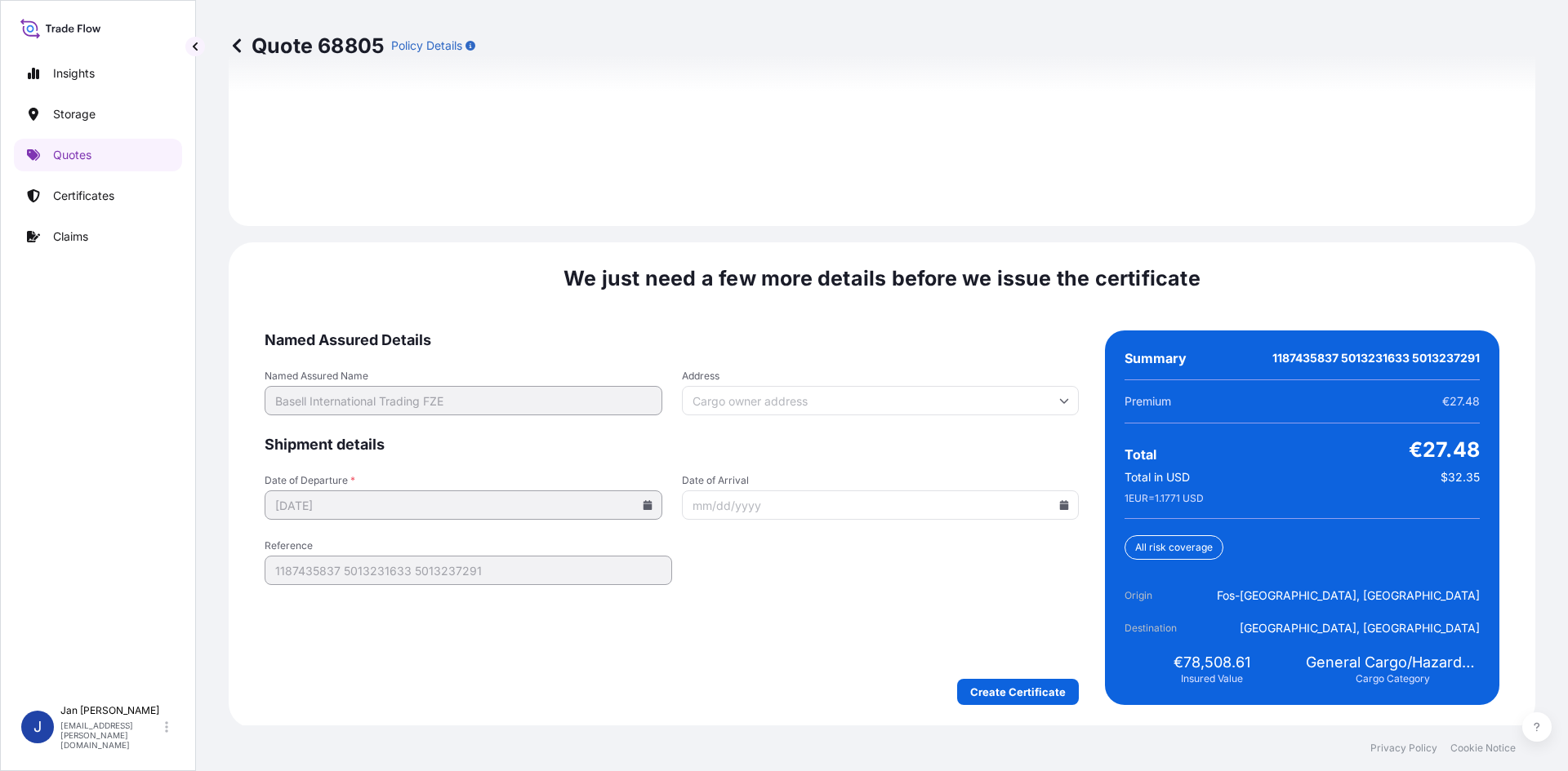
scroll to position [2342, 0]
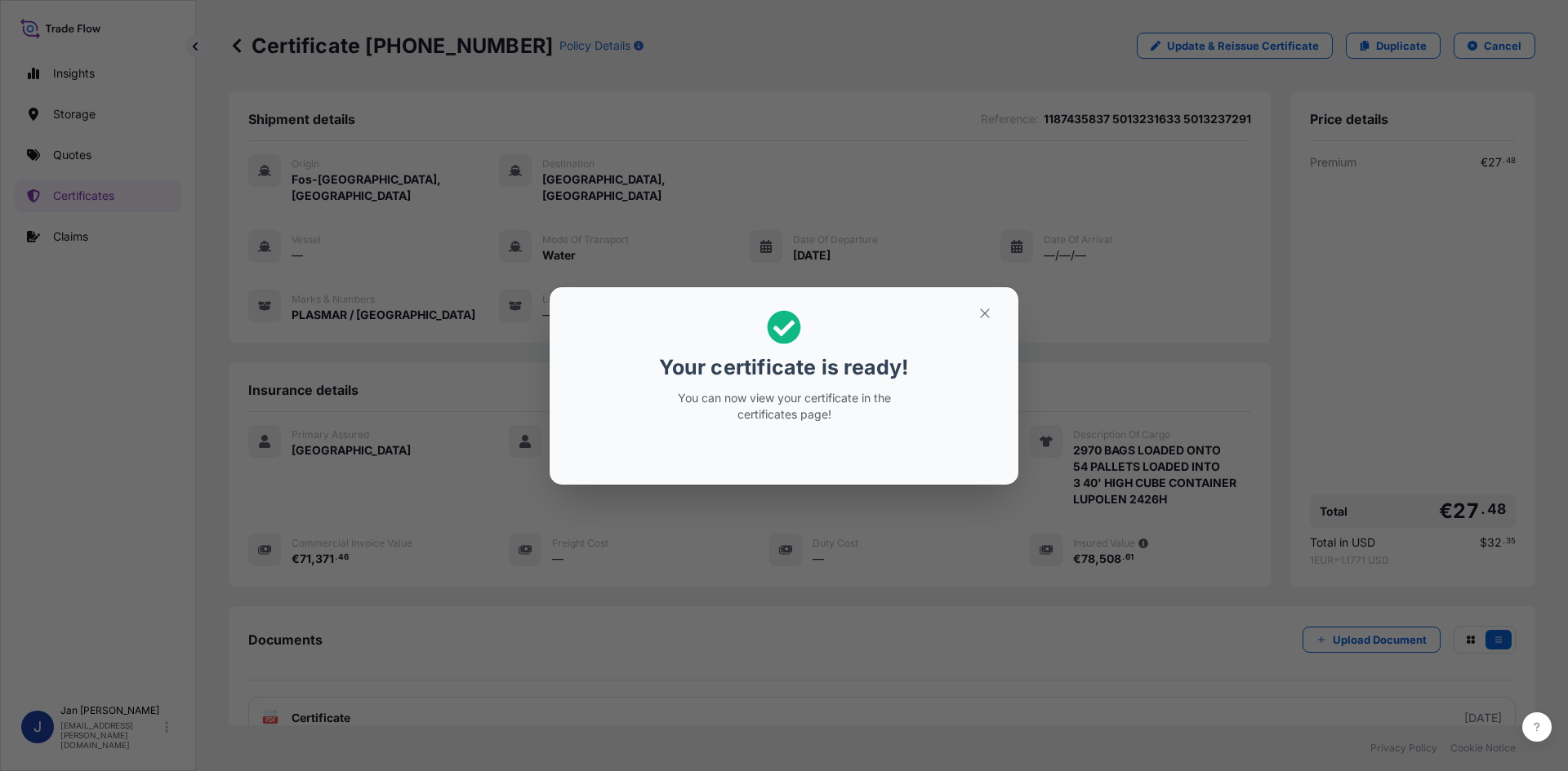
click at [1268, 109] on div "Your certificate is ready! You can now view your certificate in the certificate…" at bounding box center [784, 385] width 1568 height 771
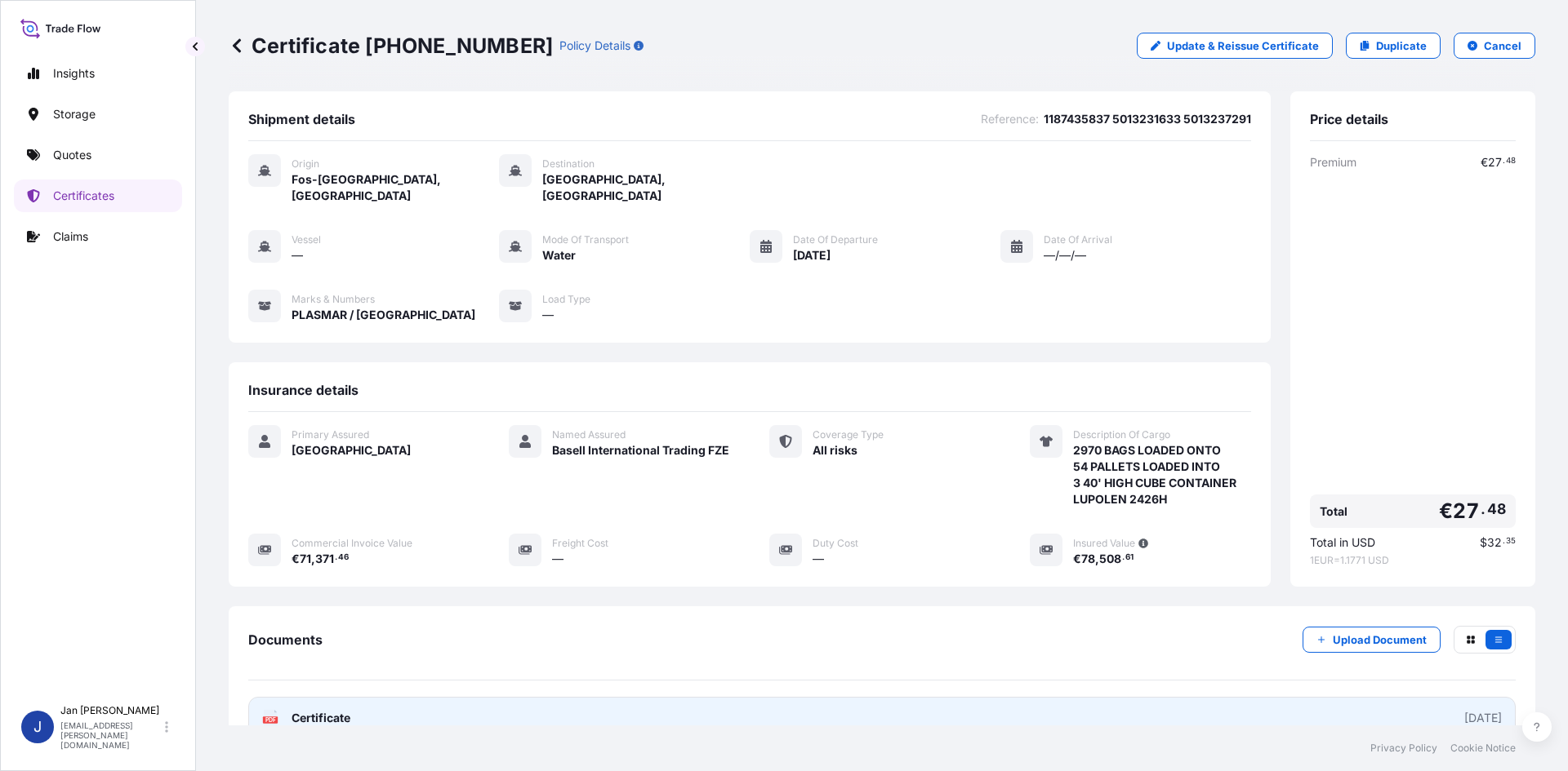
click at [670, 697] on link "PDF Certificate [DATE]" at bounding box center [882, 718] width 1268 height 42
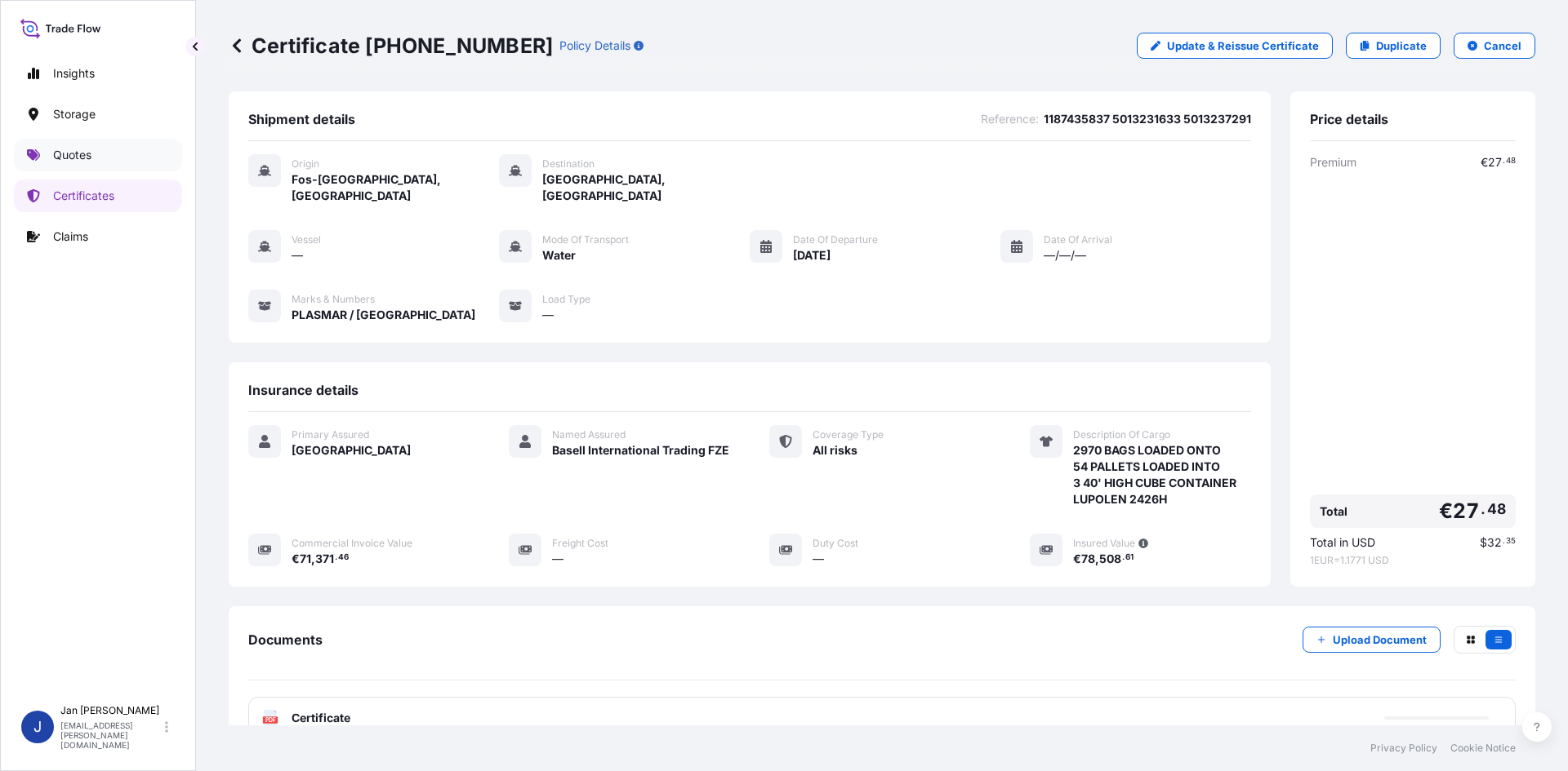
click at [127, 163] on link "Quotes" at bounding box center [98, 155] width 168 height 33
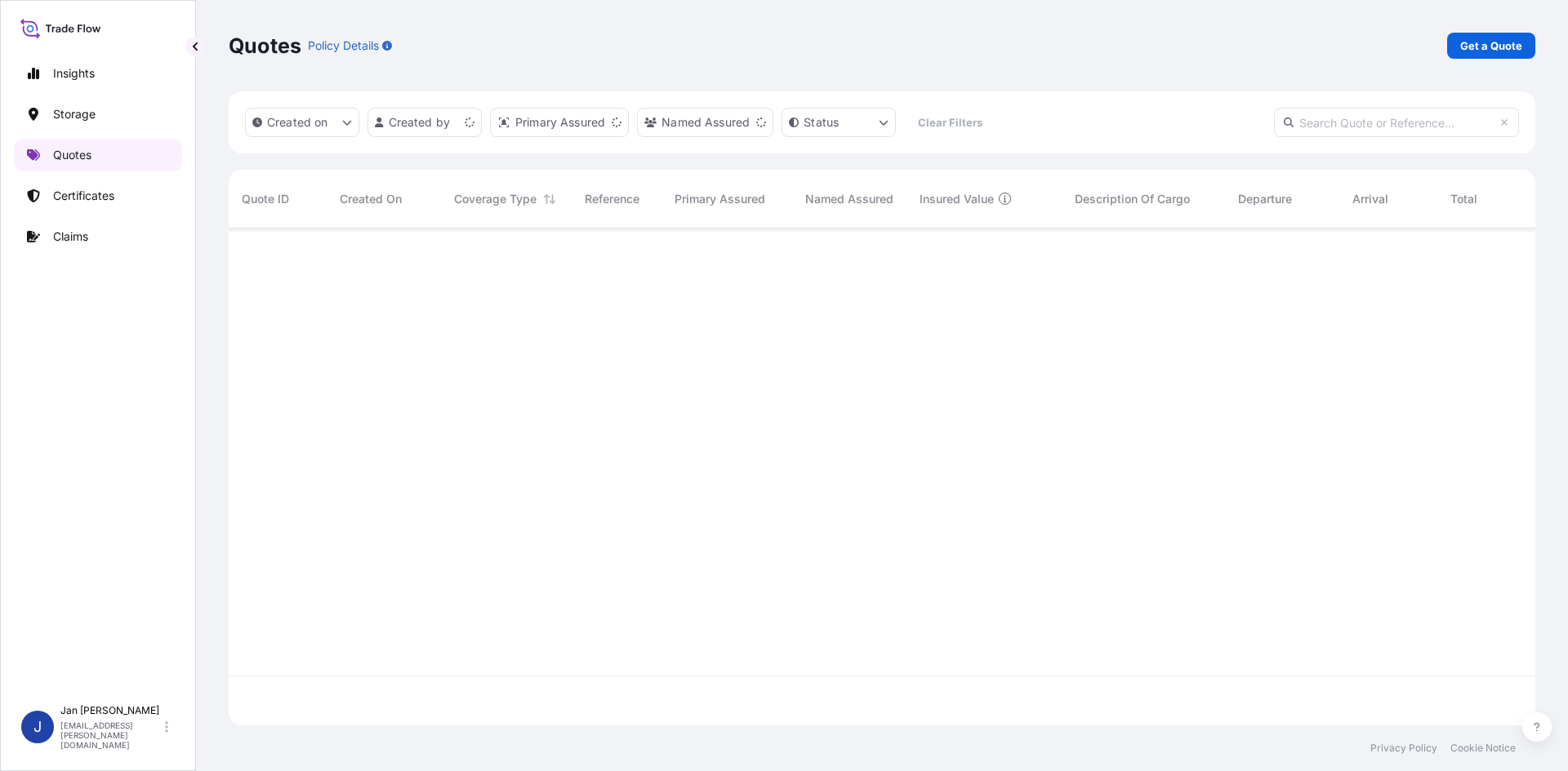
scroll to position [494, 1294]
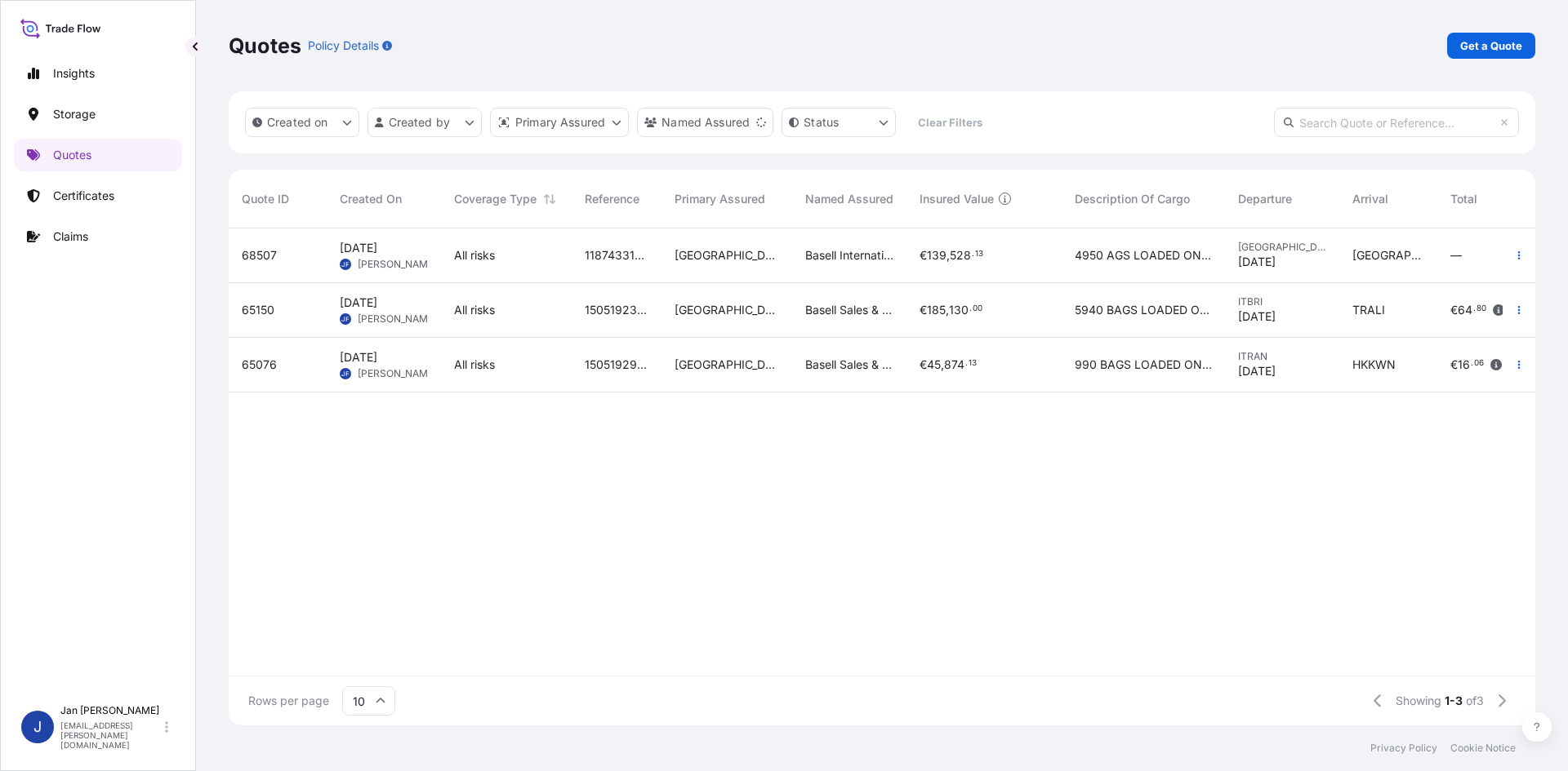
click at [802, 252] on div "Basell International Trading FZE" at bounding box center [849, 255] width 114 height 55
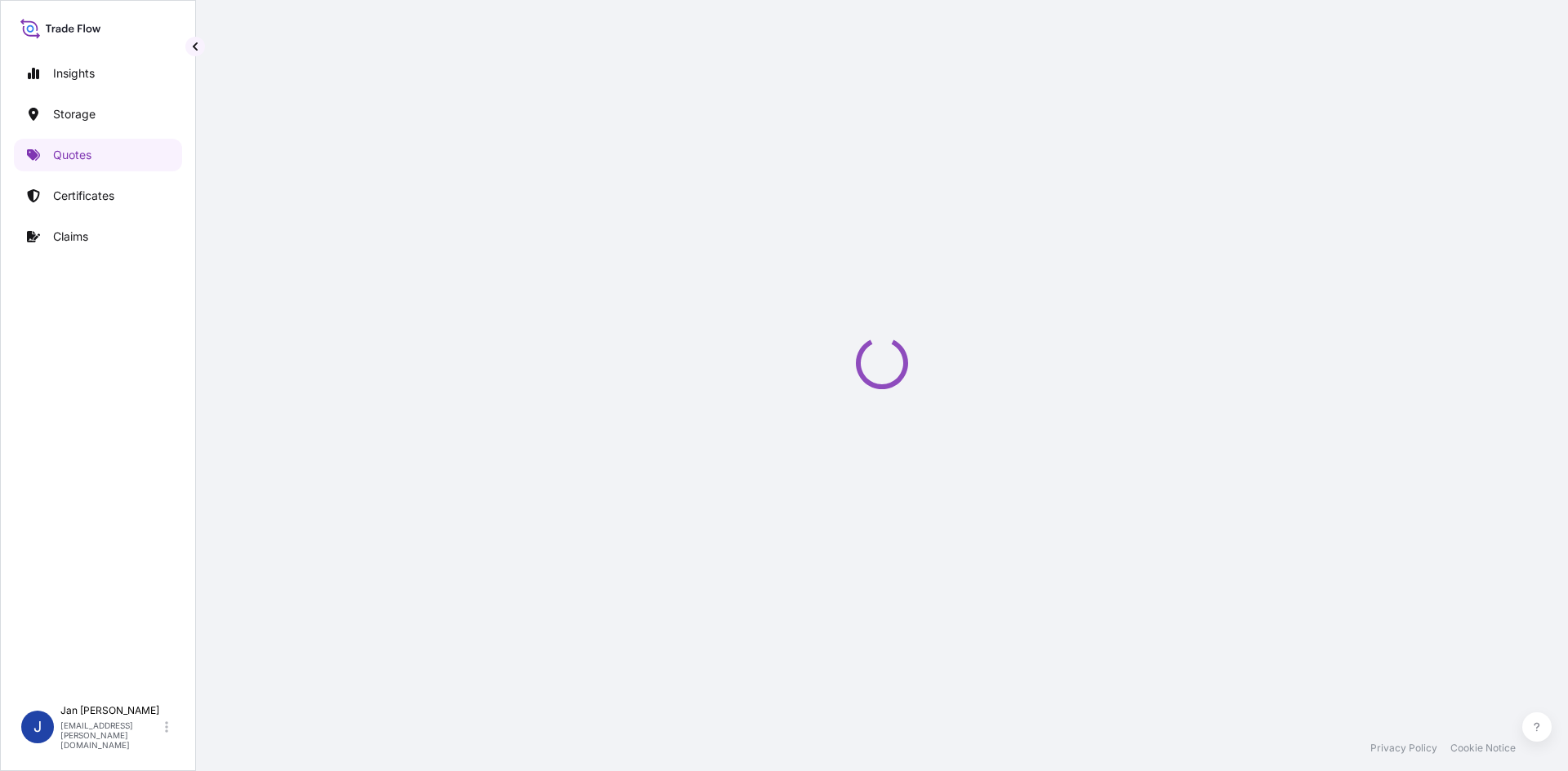
select select "Water"
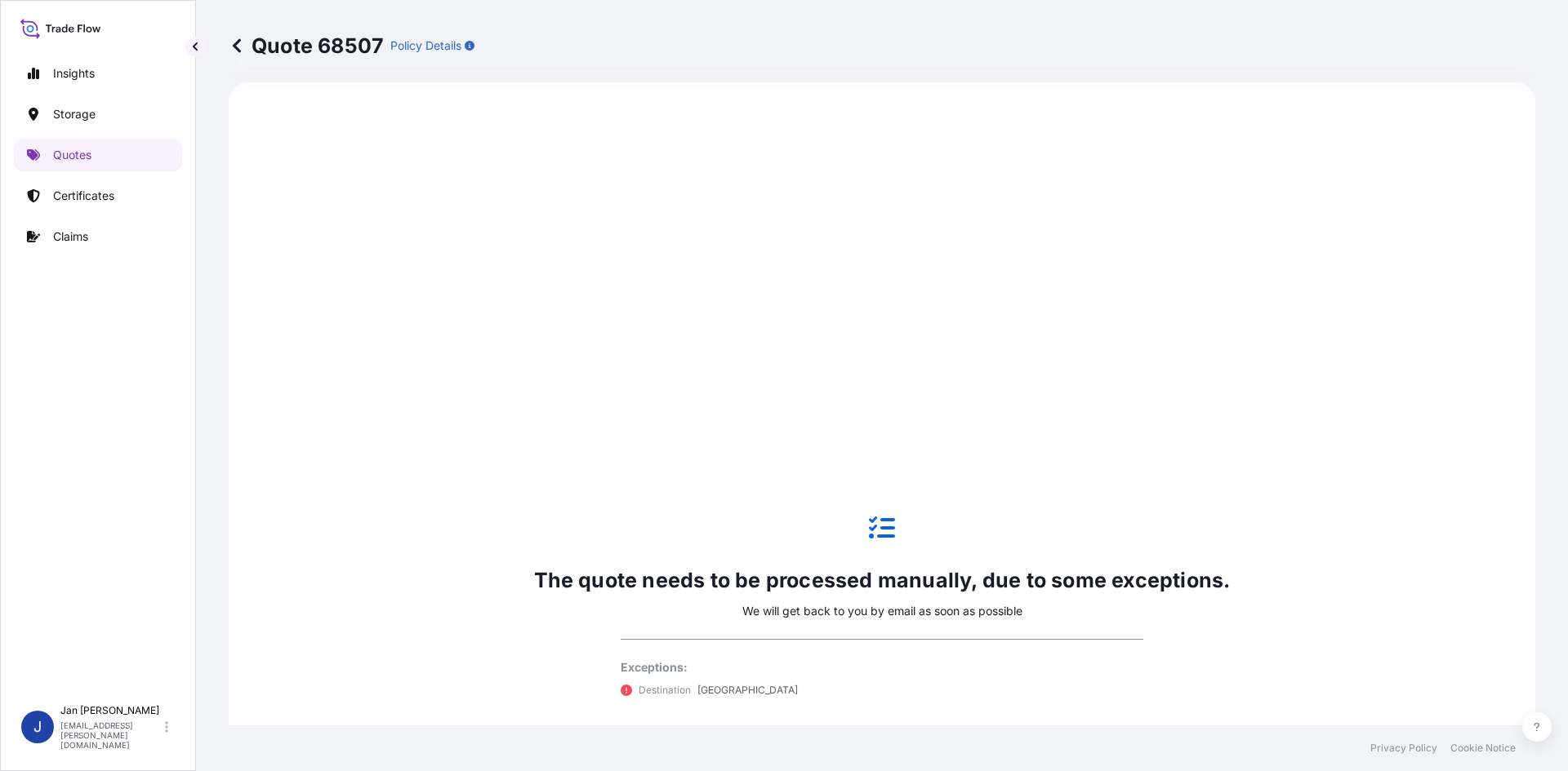
scroll to position [784, 0]
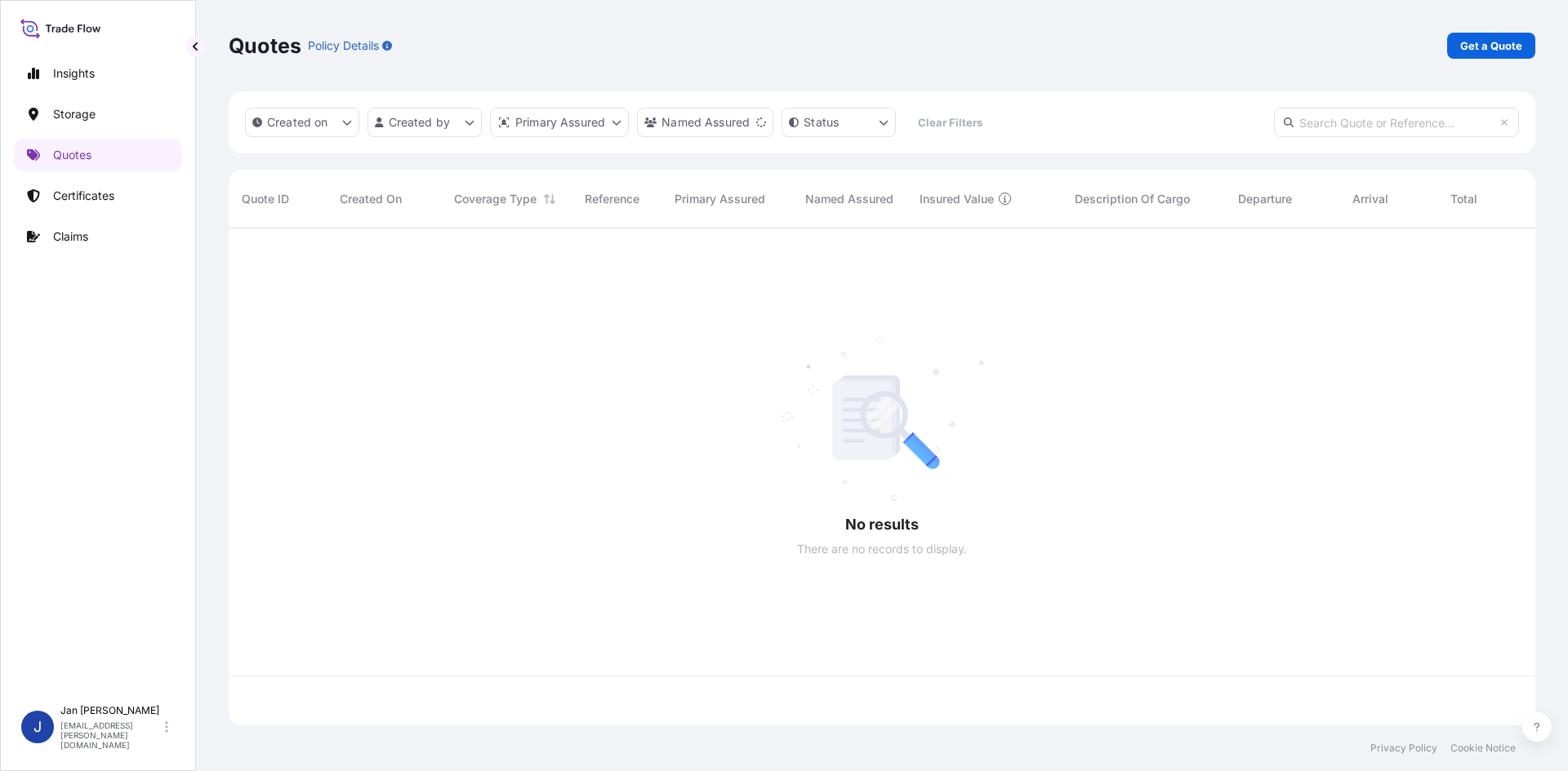
scroll to position [494, 1294]
